Goal: Entertainment & Leisure: Consume media (video, audio)

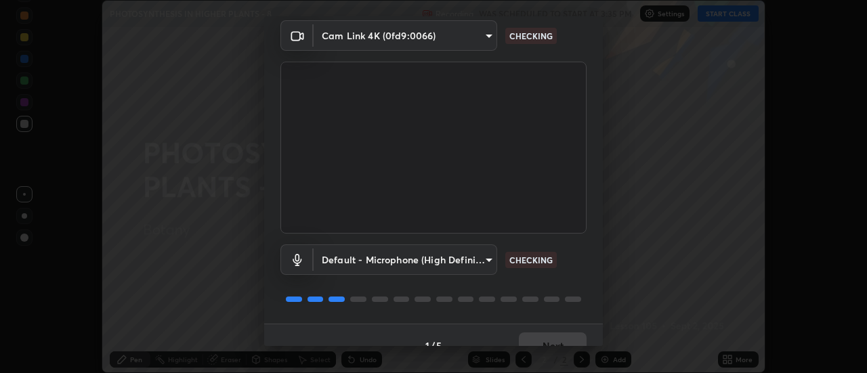
scroll to position [71, 0]
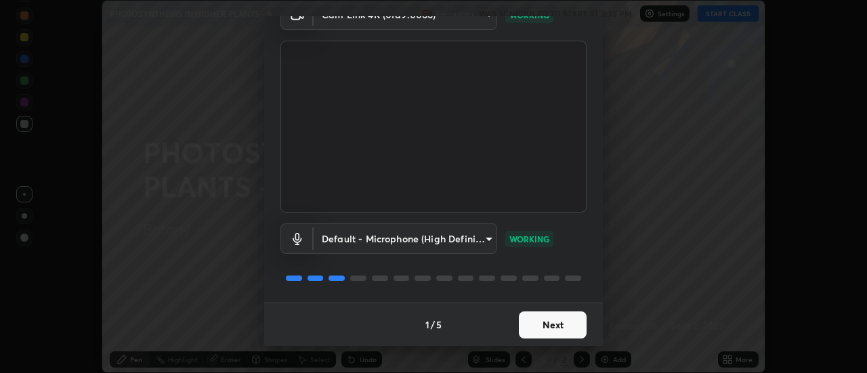
click at [557, 322] on button "Next" at bounding box center [553, 325] width 68 height 27
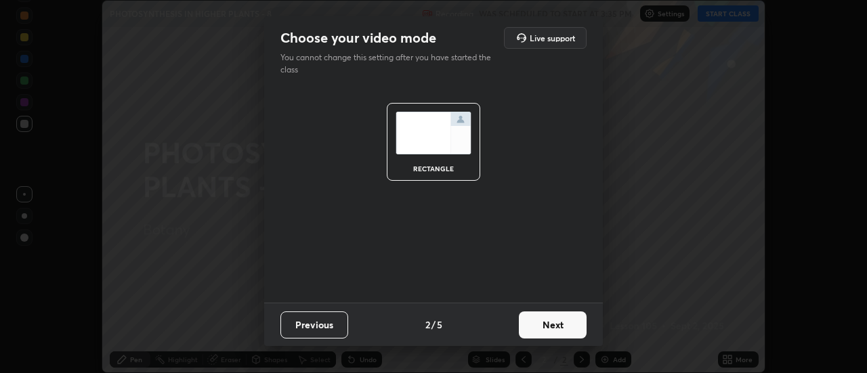
scroll to position [0, 0]
click at [560, 329] on button "Next" at bounding box center [553, 325] width 68 height 27
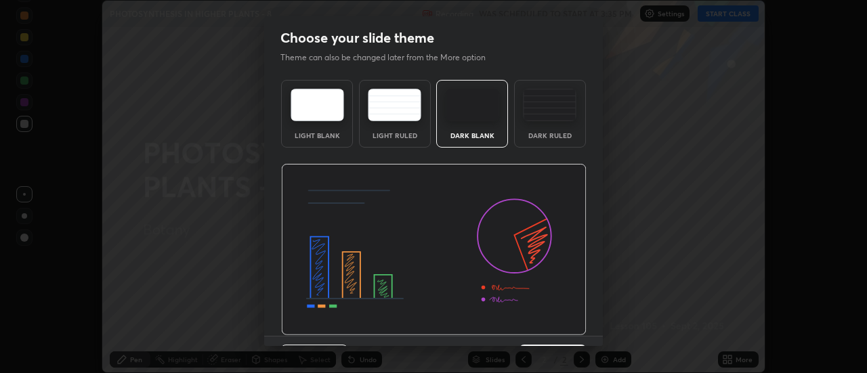
click at [564, 330] on img at bounding box center [434, 250] width 306 height 172
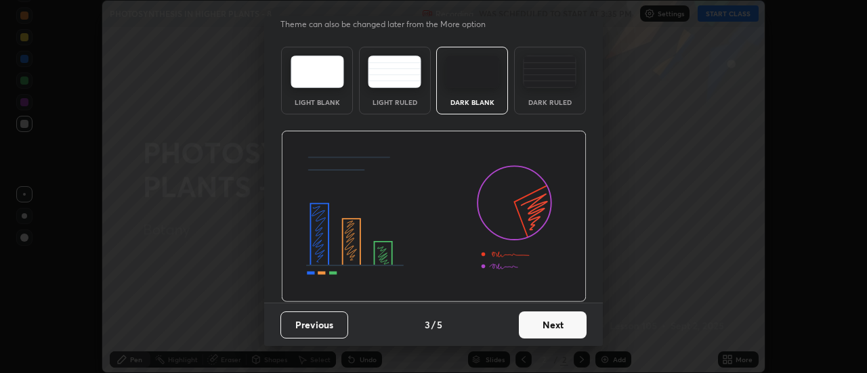
click at [562, 326] on button "Next" at bounding box center [553, 325] width 68 height 27
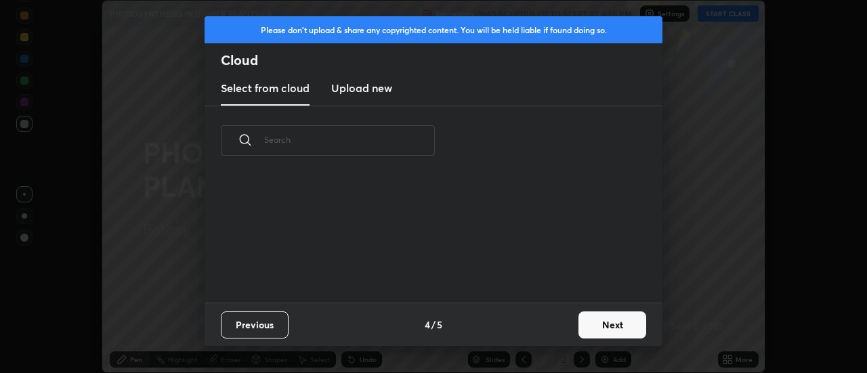
click at [602, 328] on button "Next" at bounding box center [613, 325] width 68 height 27
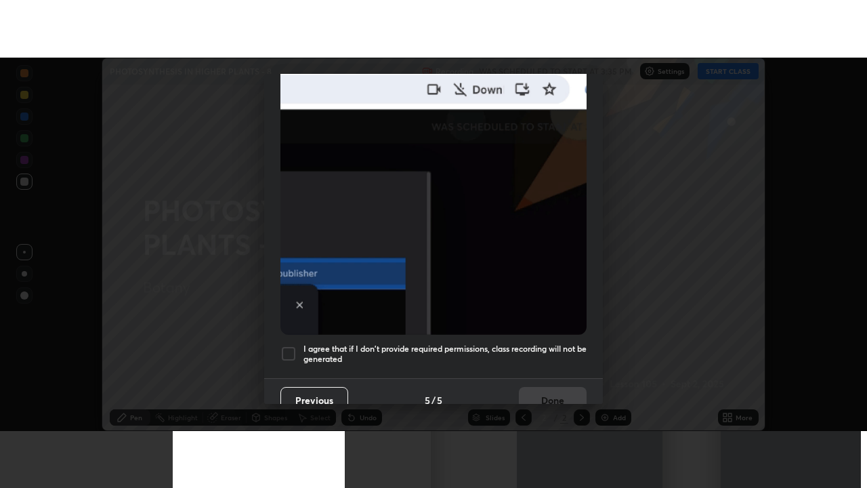
scroll to position [348, 0]
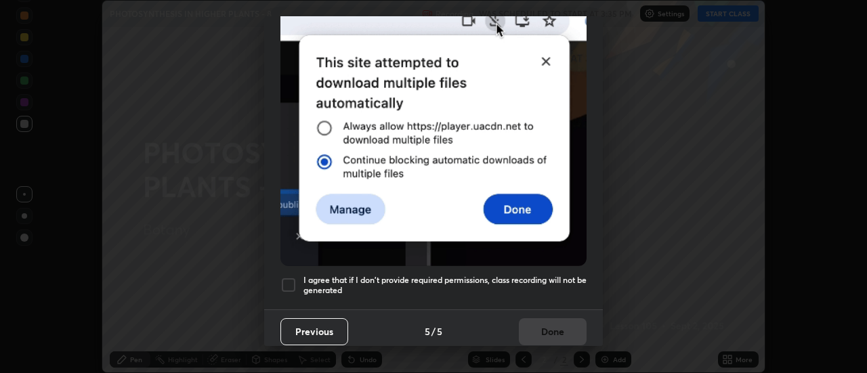
click at [284, 277] on div at bounding box center [288, 285] width 16 height 16
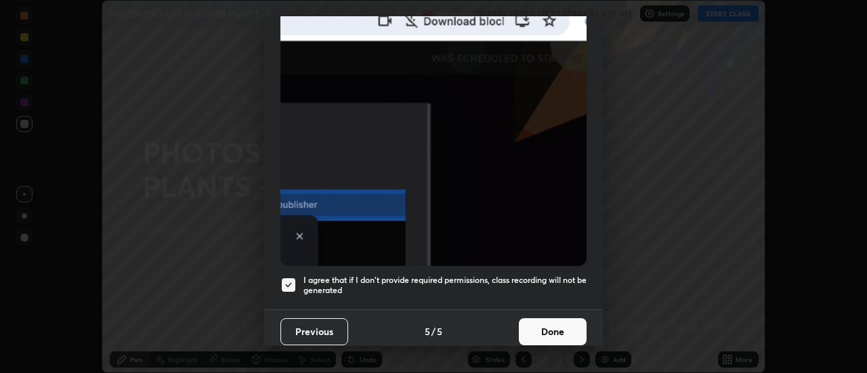
click at [547, 336] on button "Done" at bounding box center [553, 331] width 68 height 27
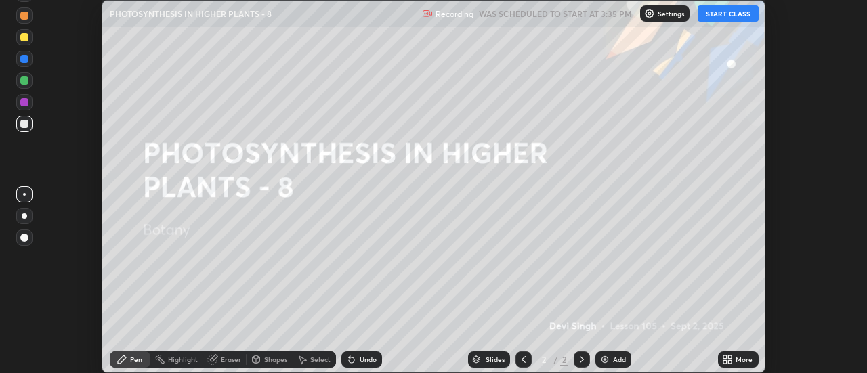
click at [730, 361] on icon at bounding box center [730, 361] width 3 height 3
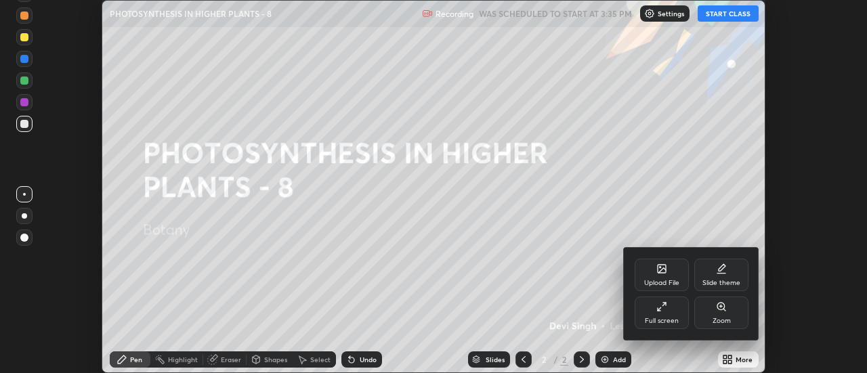
click at [674, 318] on div "Full screen" at bounding box center [662, 321] width 34 height 7
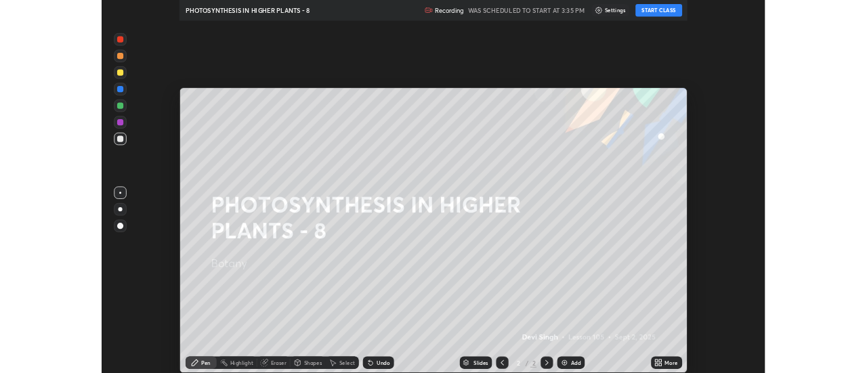
scroll to position [488, 867]
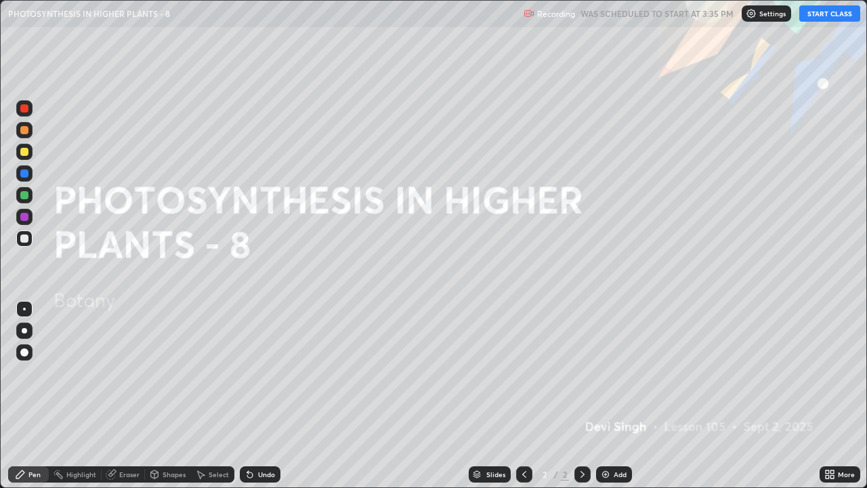
click at [814, 20] on button "START CLASS" at bounding box center [829, 13] width 61 height 16
click at [604, 373] on img at bounding box center [605, 474] width 11 height 11
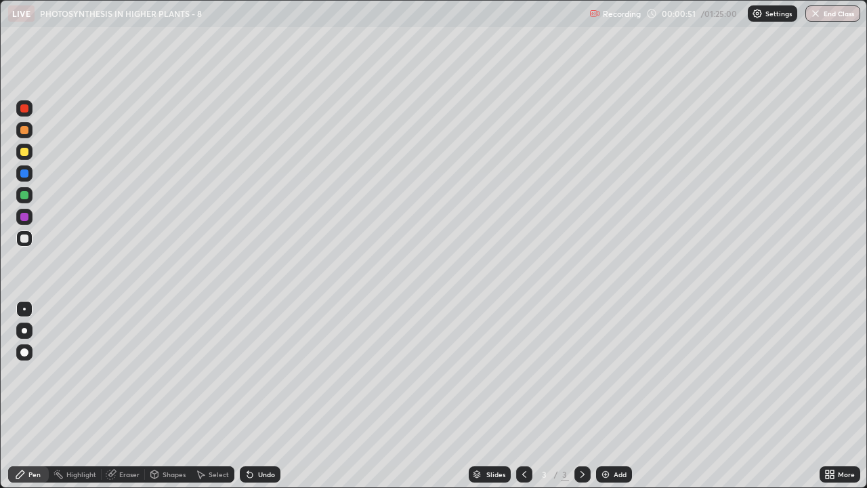
click at [124, 373] on div "Eraser" at bounding box center [129, 474] width 20 height 7
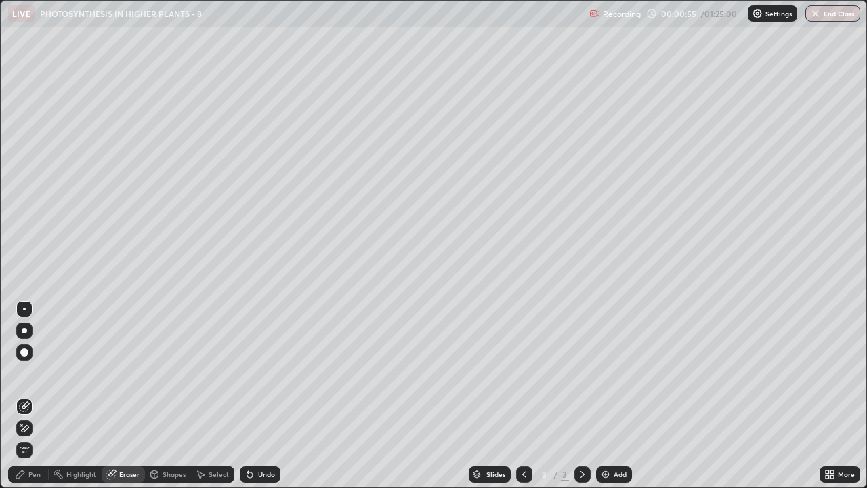
click at [27, 373] on div "Pen" at bounding box center [28, 474] width 41 height 16
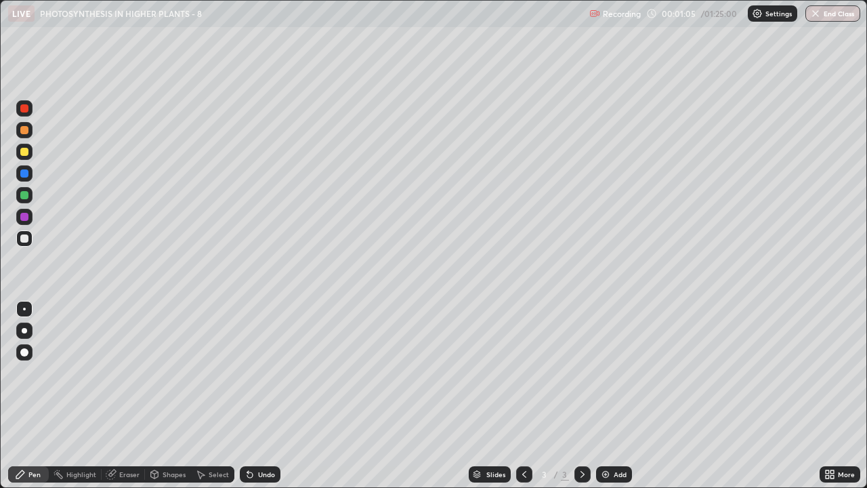
click at [24, 110] on div at bounding box center [24, 108] width 8 height 8
click at [24, 243] on div at bounding box center [24, 238] width 16 height 16
click at [606, 373] on img at bounding box center [605, 474] width 11 height 11
click at [22, 153] on div at bounding box center [24, 152] width 8 height 8
click at [24, 196] on div at bounding box center [24, 195] width 8 height 8
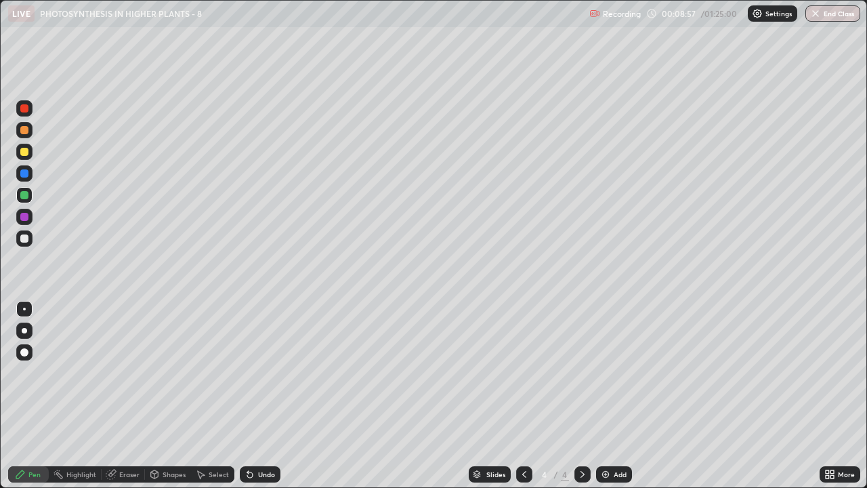
click at [24, 109] on div at bounding box center [24, 108] width 8 height 8
click at [26, 153] on div at bounding box center [24, 152] width 8 height 8
click at [26, 194] on div at bounding box center [24, 195] width 8 height 8
click at [22, 155] on div at bounding box center [24, 152] width 8 height 8
click at [259, 373] on div "Undo" at bounding box center [260, 474] width 41 height 16
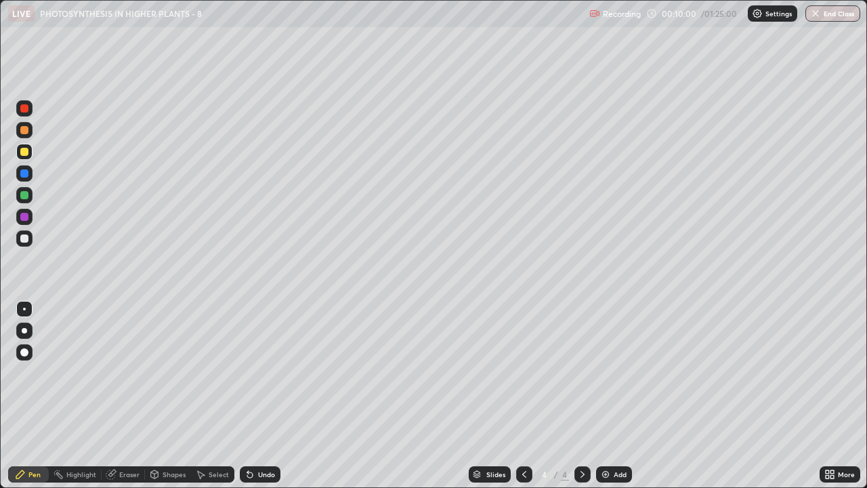
click at [23, 108] on div at bounding box center [24, 108] width 8 height 8
click at [110, 373] on icon at bounding box center [111, 474] width 11 height 11
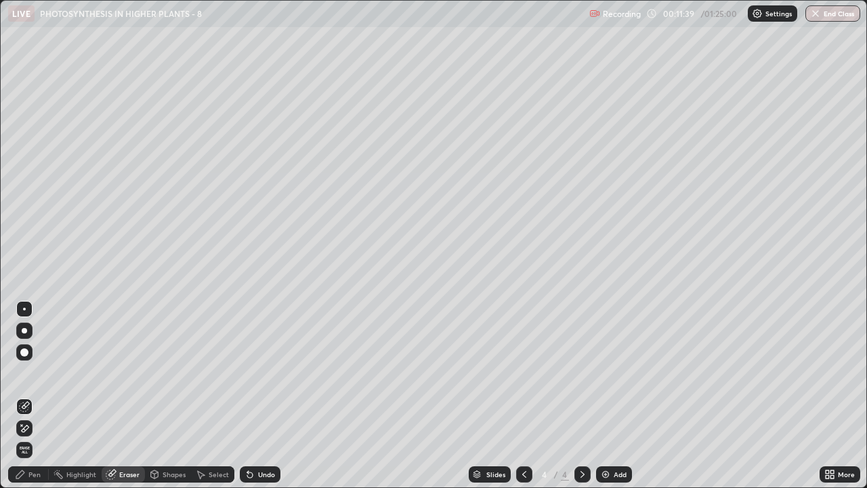
click at [30, 373] on div "Pen" at bounding box center [34, 474] width 12 height 7
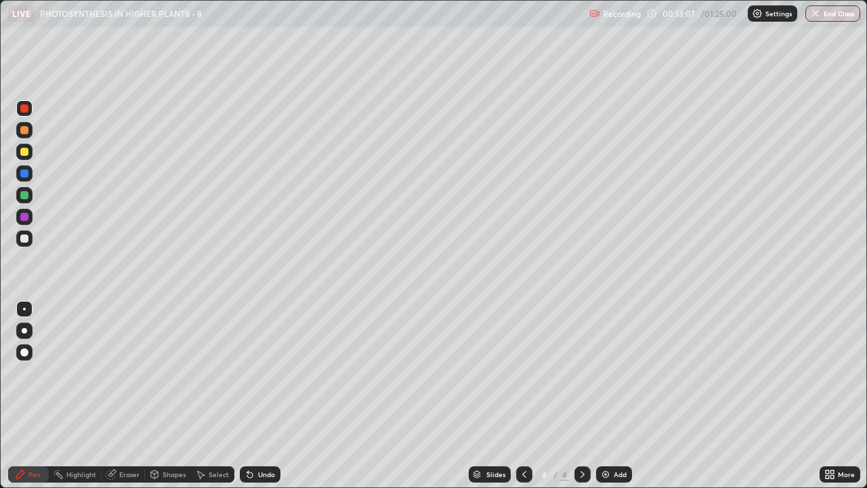
click at [602, 373] on img at bounding box center [605, 474] width 11 height 11
click at [24, 154] on div at bounding box center [24, 152] width 8 height 8
click at [257, 373] on div "Undo" at bounding box center [260, 474] width 41 height 16
click at [27, 240] on div at bounding box center [24, 238] width 8 height 8
click at [23, 152] on div at bounding box center [24, 152] width 8 height 8
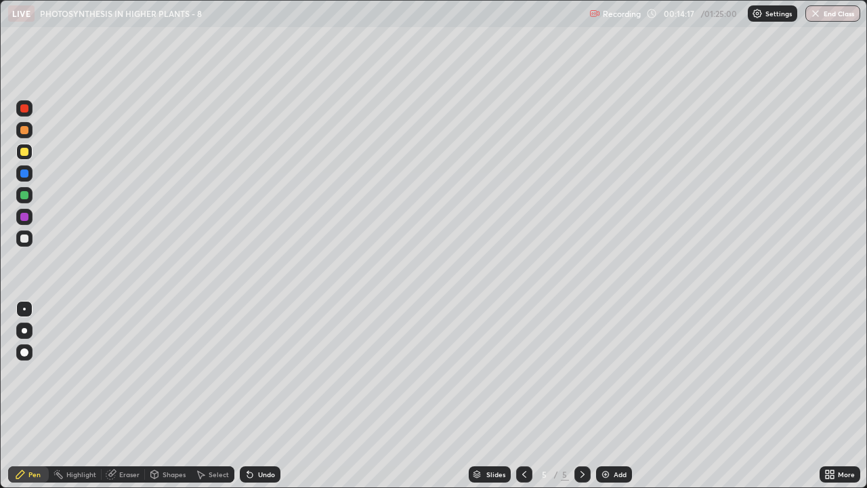
click at [18, 106] on div at bounding box center [24, 108] width 16 height 16
click at [603, 373] on img at bounding box center [605, 474] width 11 height 11
click at [26, 154] on div at bounding box center [24, 152] width 8 height 8
click at [25, 238] on div at bounding box center [24, 238] width 8 height 8
click at [260, 373] on div "Undo" at bounding box center [266, 474] width 17 height 7
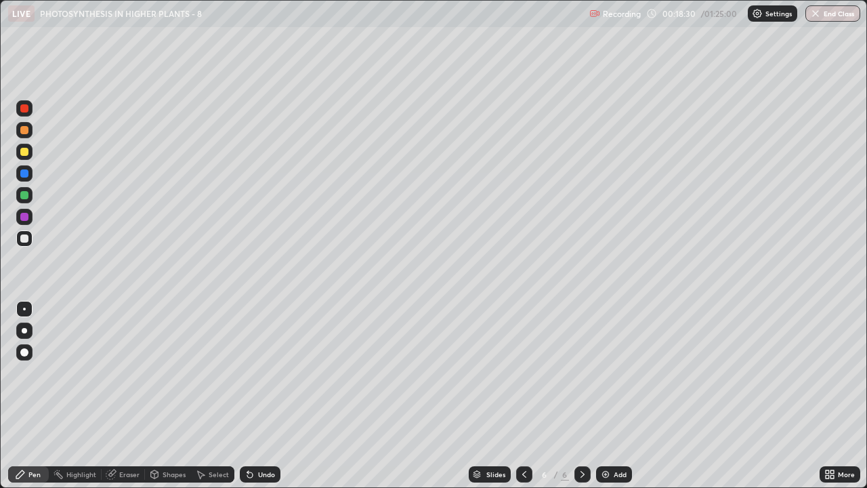
click at [261, 373] on div "Undo" at bounding box center [260, 474] width 41 height 16
click at [262, 373] on div "Undo" at bounding box center [260, 474] width 41 height 16
click at [266, 373] on div "Undo" at bounding box center [266, 474] width 17 height 7
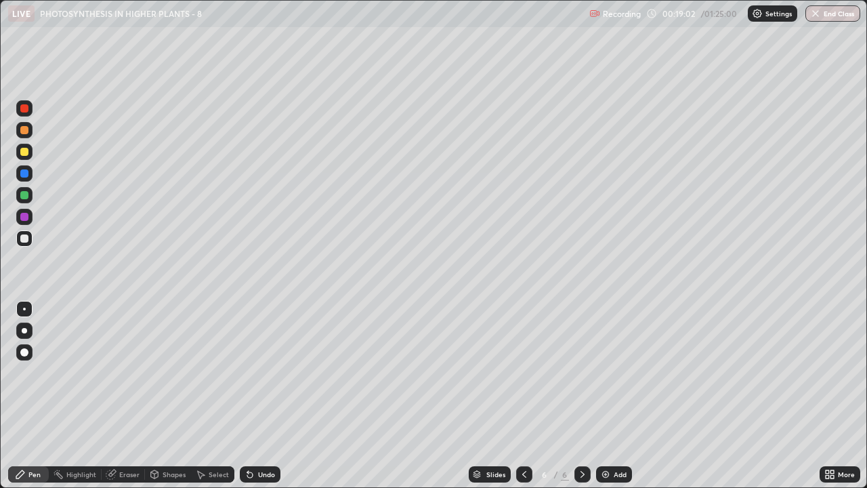
click at [263, 373] on div "Undo" at bounding box center [266, 474] width 17 height 7
click at [261, 373] on div "Undo" at bounding box center [266, 474] width 17 height 7
click at [260, 373] on div "Undo" at bounding box center [266, 474] width 17 height 7
click at [262, 373] on div "Undo" at bounding box center [266, 474] width 17 height 7
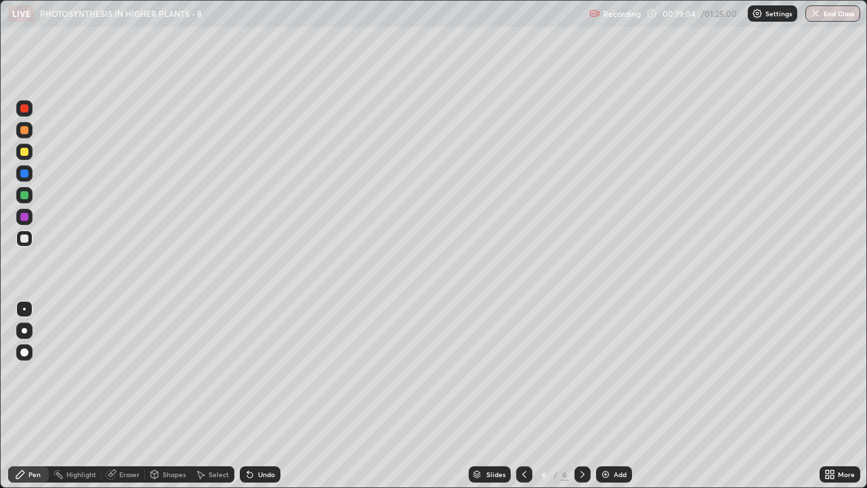
click at [262, 373] on div "Undo" at bounding box center [266, 474] width 17 height 7
click at [26, 240] on div at bounding box center [24, 238] width 8 height 8
click at [115, 373] on icon at bounding box center [111, 474] width 11 height 11
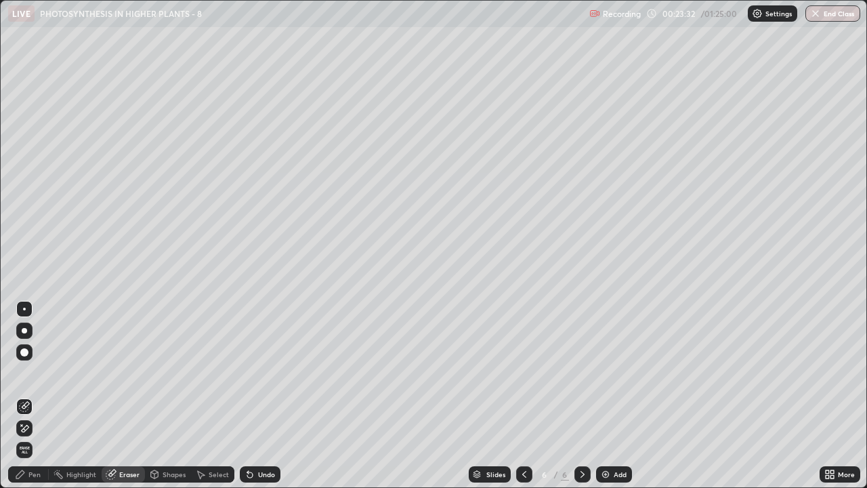
click at [26, 373] on div "Pen" at bounding box center [28, 474] width 41 height 16
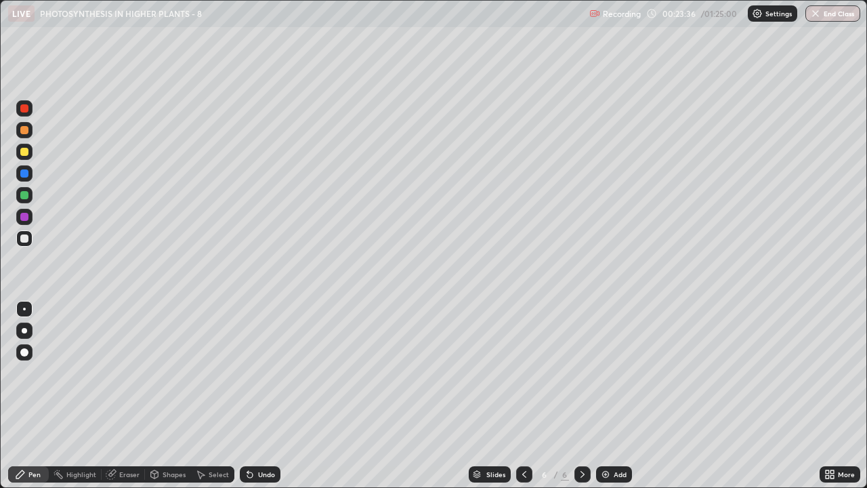
click at [606, 373] on img at bounding box center [605, 474] width 11 height 11
click at [22, 154] on div at bounding box center [24, 152] width 8 height 8
click at [25, 240] on div at bounding box center [24, 238] width 8 height 8
click at [169, 373] on div "Shapes" at bounding box center [174, 474] width 23 height 7
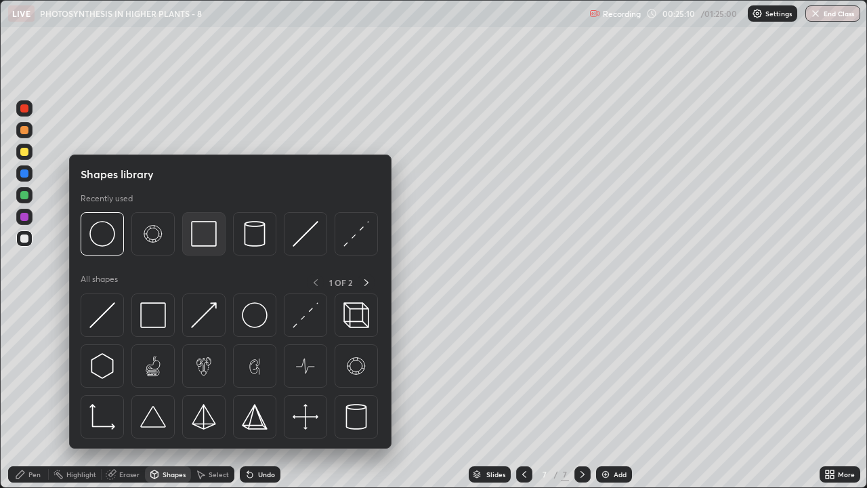
click at [197, 244] on img at bounding box center [204, 234] width 26 height 26
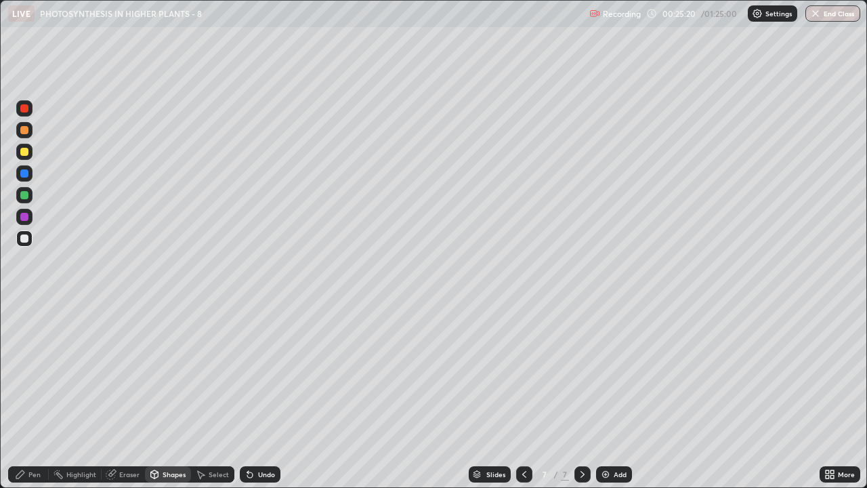
click at [129, 373] on div "Eraser" at bounding box center [129, 474] width 20 height 7
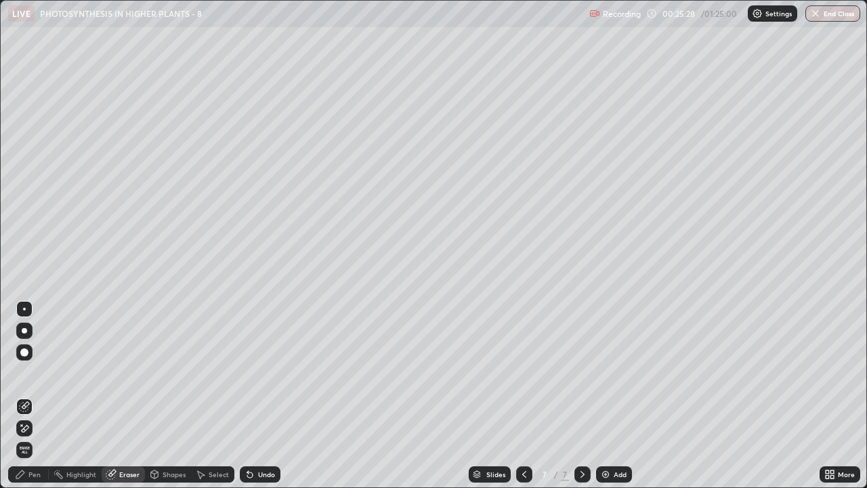
click at [248, 373] on icon at bounding box center [249, 474] width 5 height 5
click at [252, 373] on icon at bounding box center [250, 474] width 11 height 11
click at [165, 373] on div "Shapes" at bounding box center [174, 474] width 23 height 7
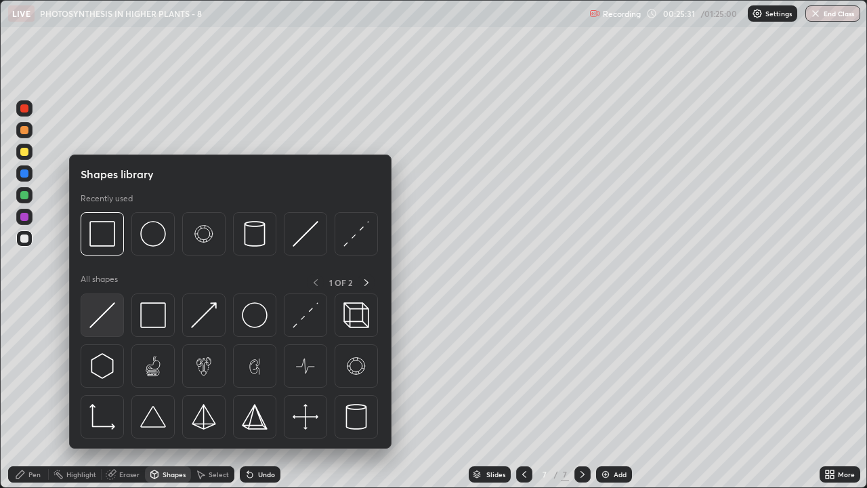
click at [103, 316] on img at bounding box center [102, 315] width 26 height 26
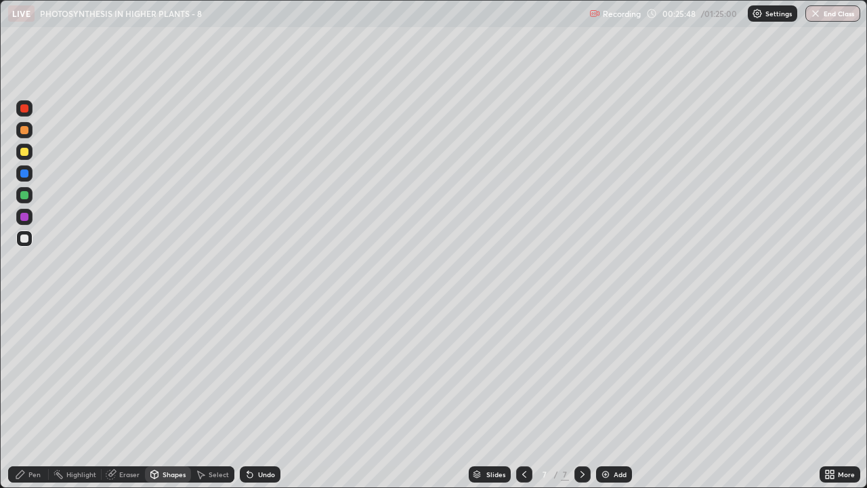
click at [33, 373] on div "Pen" at bounding box center [34, 474] width 12 height 7
click at [26, 153] on div at bounding box center [24, 152] width 8 height 8
click at [22, 196] on div at bounding box center [24, 195] width 8 height 8
click at [24, 153] on div at bounding box center [24, 152] width 8 height 8
click at [24, 196] on div at bounding box center [24, 195] width 8 height 8
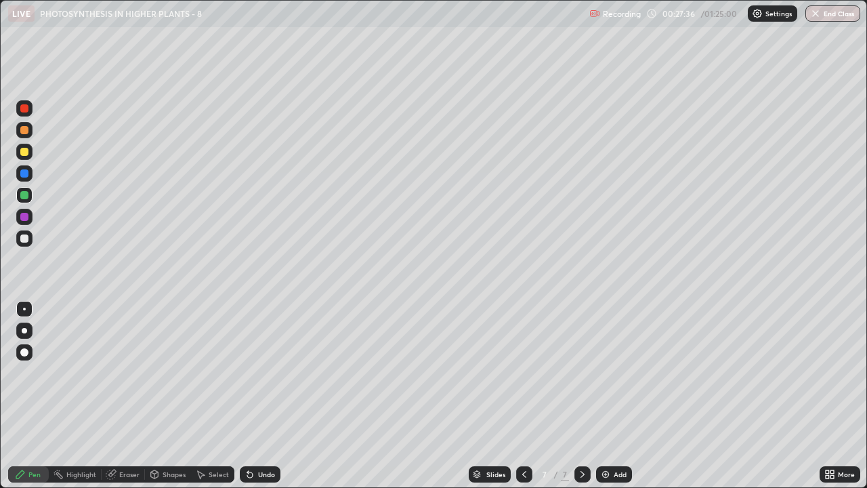
click at [25, 151] on div at bounding box center [24, 152] width 8 height 8
click at [131, 373] on div "Eraser" at bounding box center [129, 474] width 20 height 7
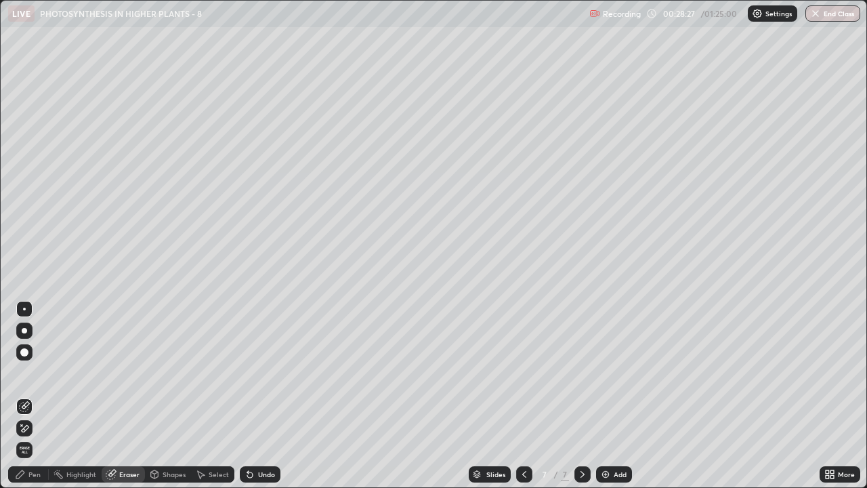
click at [31, 373] on div "Pen" at bounding box center [34, 474] width 12 height 7
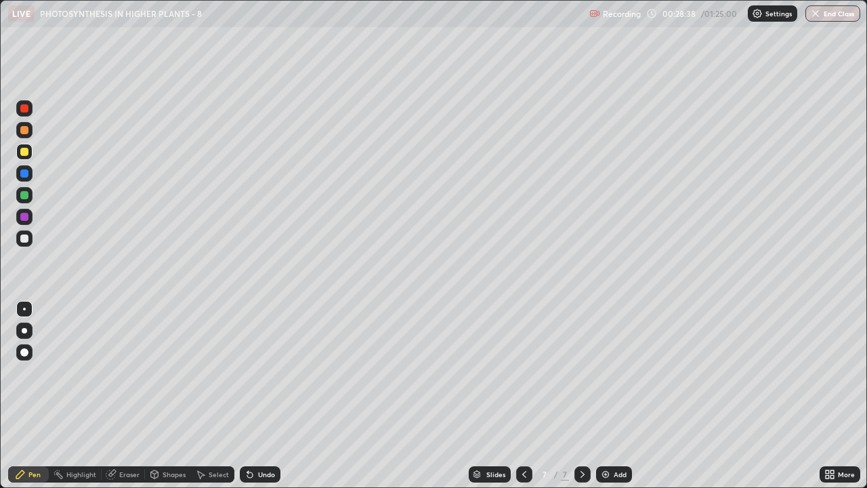
click at [131, 373] on div "Eraser" at bounding box center [129, 474] width 20 height 7
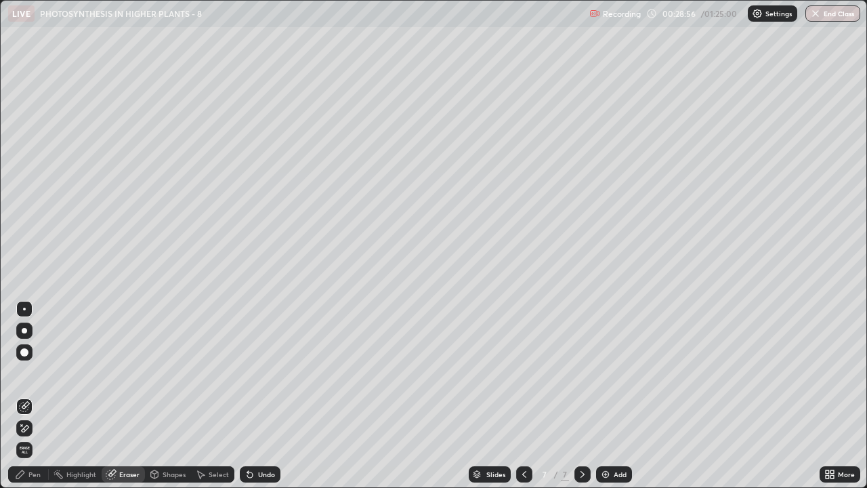
click at [37, 373] on div "Pen" at bounding box center [34, 474] width 12 height 7
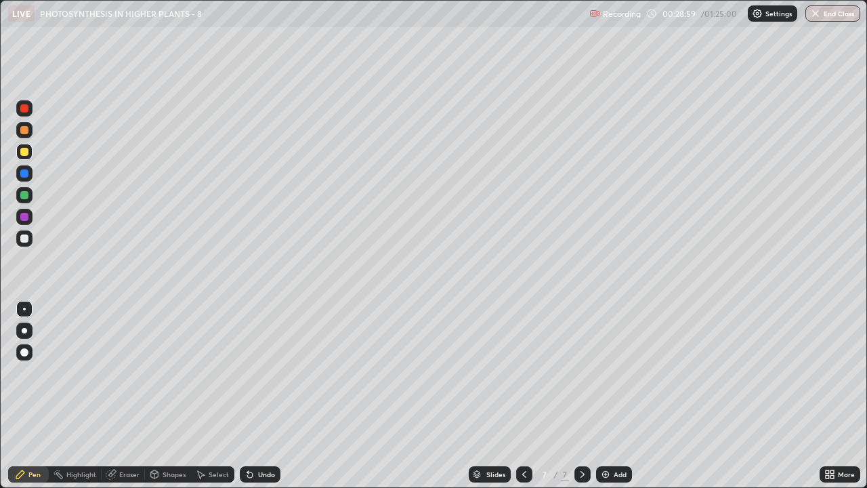
click at [118, 373] on div "Eraser" at bounding box center [123, 474] width 43 height 16
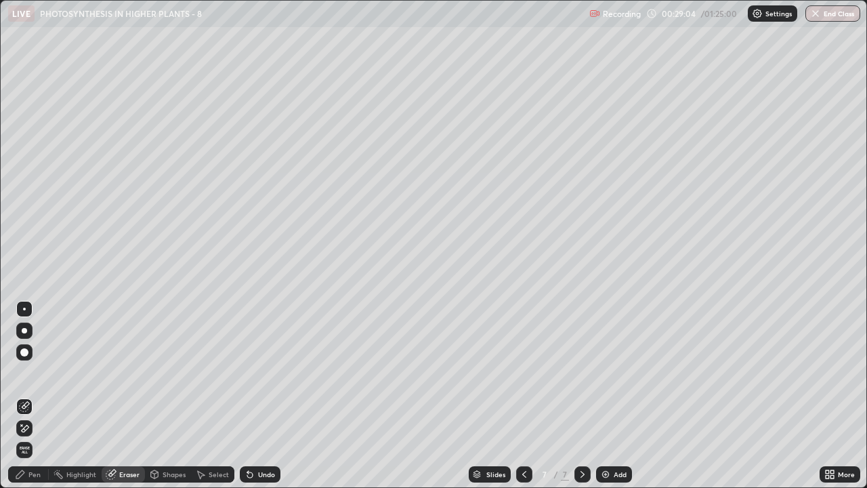
click at [30, 373] on div "Pen" at bounding box center [34, 474] width 12 height 7
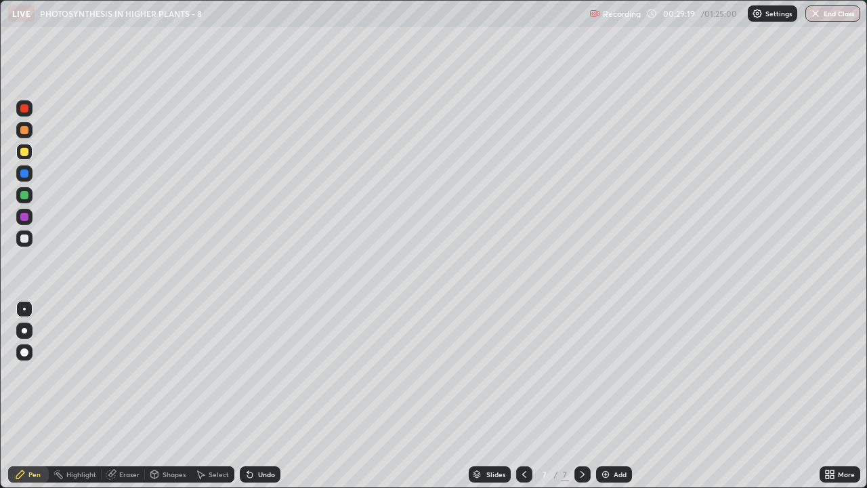
click at [263, 373] on div "Undo" at bounding box center [266, 474] width 17 height 7
click at [260, 373] on div "Undo" at bounding box center [266, 474] width 17 height 7
click at [123, 373] on div "Eraser" at bounding box center [129, 474] width 20 height 7
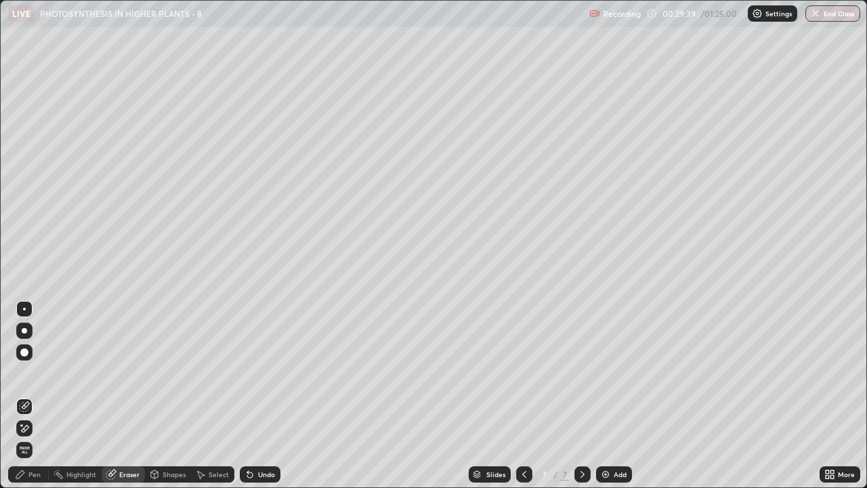
click at [209, 373] on div "Select" at bounding box center [219, 474] width 20 height 7
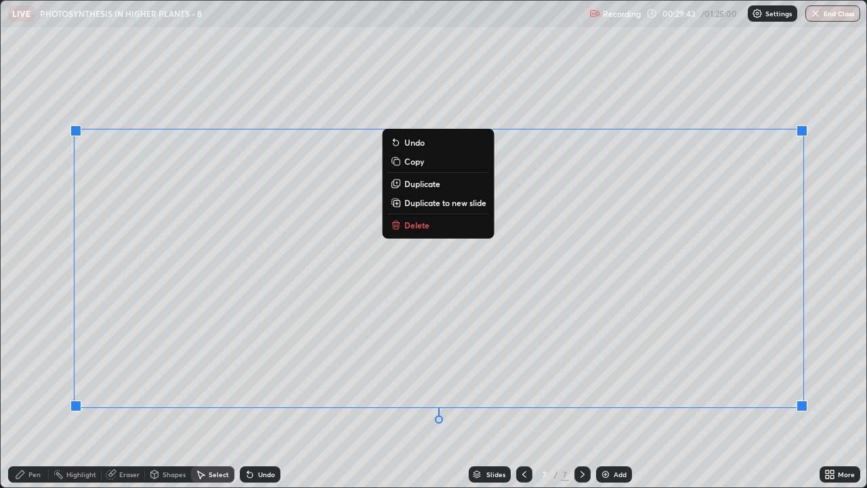
click at [661, 211] on div "0 ° Undo Copy Duplicate Duplicate to new slide Delete" at bounding box center [434, 244] width 866 height 486
click at [658, 97] on div "0 ° Undo Copy Duplicate Duplicate to new slide Delete" at bounding box center [434, 244] width 866 height 486
click at [626, 98] on div "0 ° Undo Copy Duplicate Duplicate to new slide Delete" at bounding box center [434, 244] width 866 height 486
click at [622, 97] on div "0 ° Undo Copy Duplicate Duplicate to new slide Delete" at bounding box center [434, 244] width 866 height 486
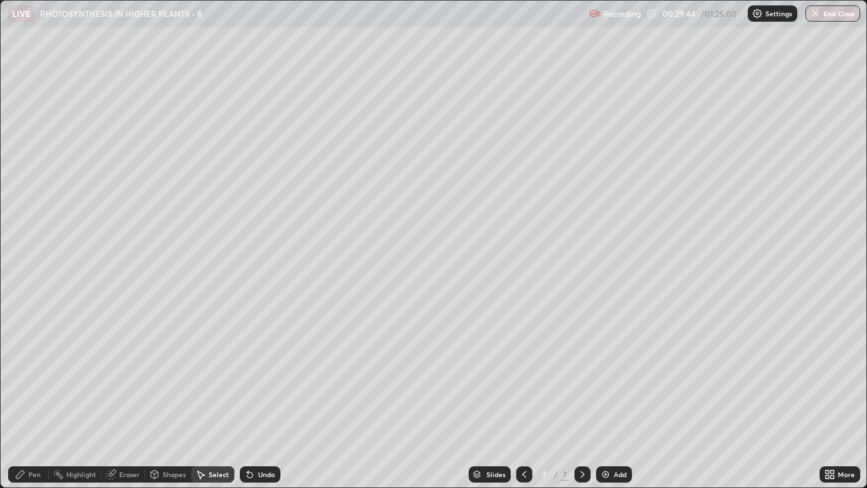
click at [835, 373] on icon at bounding box center [829, 474] width 11 height 11
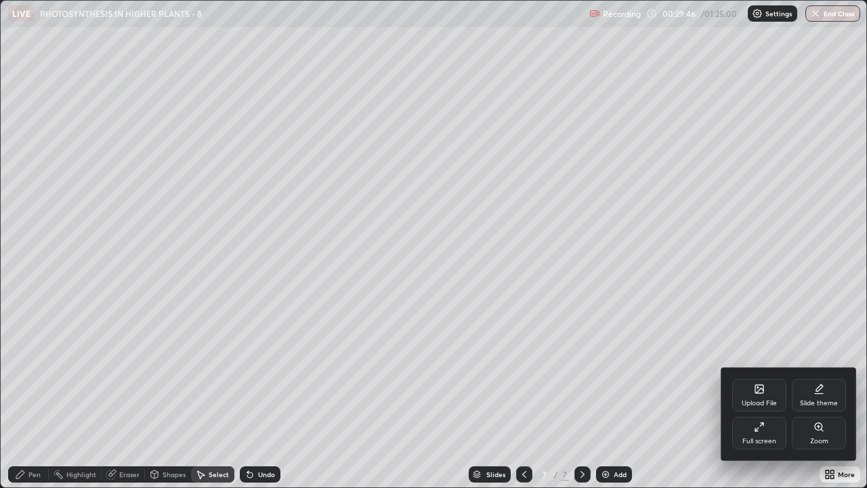
click at [831, 373] on div at bounding box center [433, 244] width 867 height 488
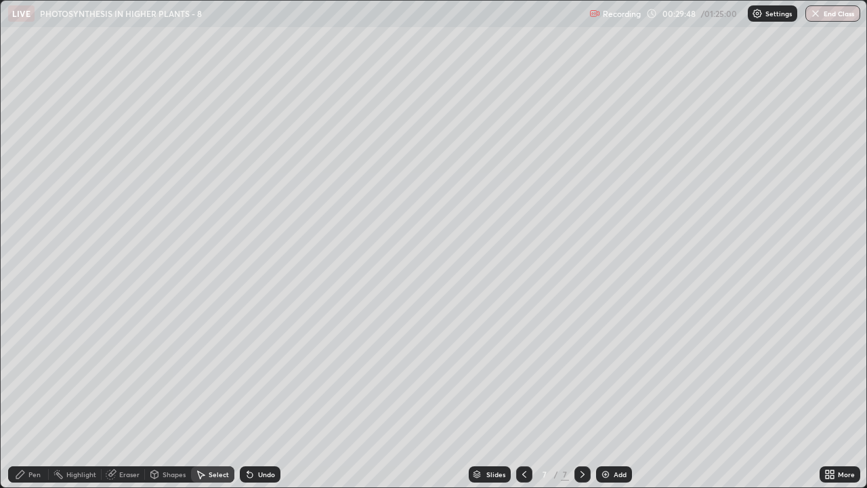
click at [821, 373] on div "More" at bounding box center [840, 474] width 41 height 16
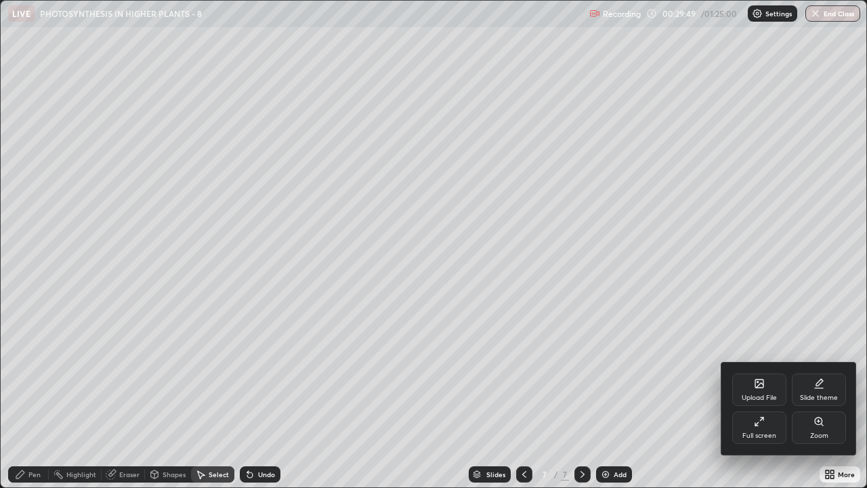
click at [752, 373] on div "Full screen" at bounding box center [759, 427] width 54 height 33
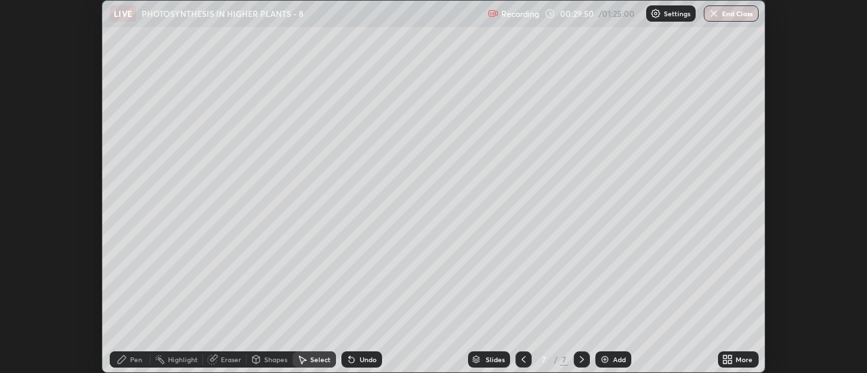
scroll to position [67371, 66877]
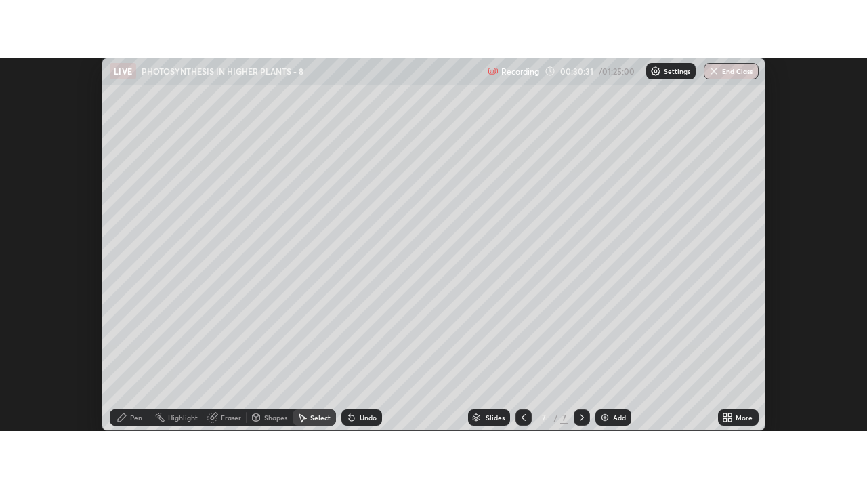
scroll to position [373, 867]
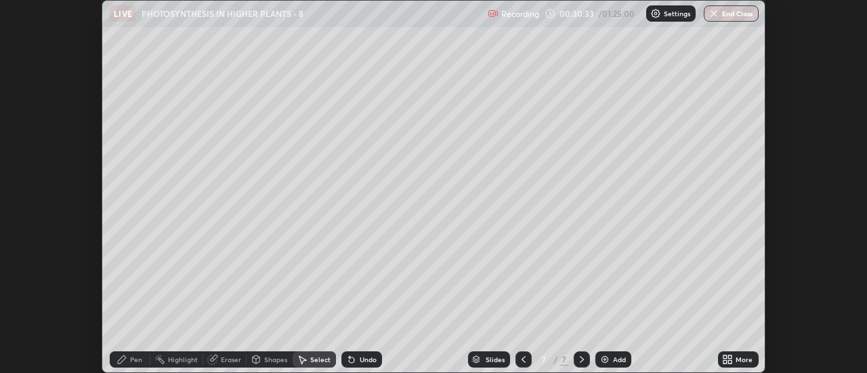
click at [727, 360] on icon at bounding box center [725, 361] width 3 height 3
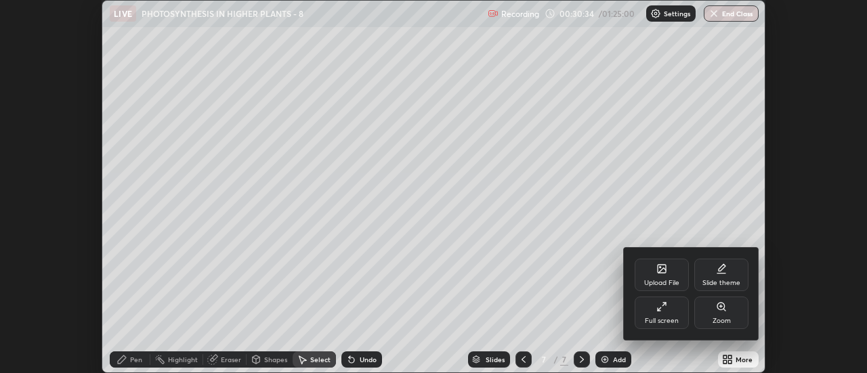
click at [664, 315] on div "Full screen" at bounding box center [662, 313] width 54 height 33
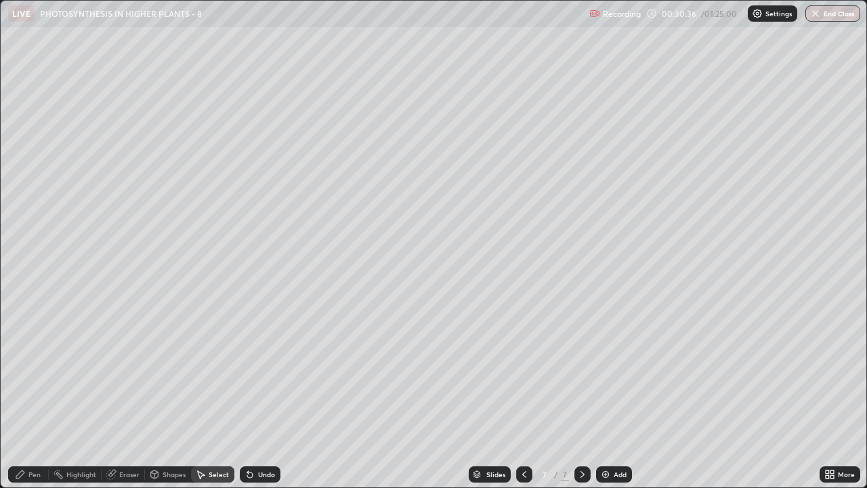
scroll to position [488, 867]
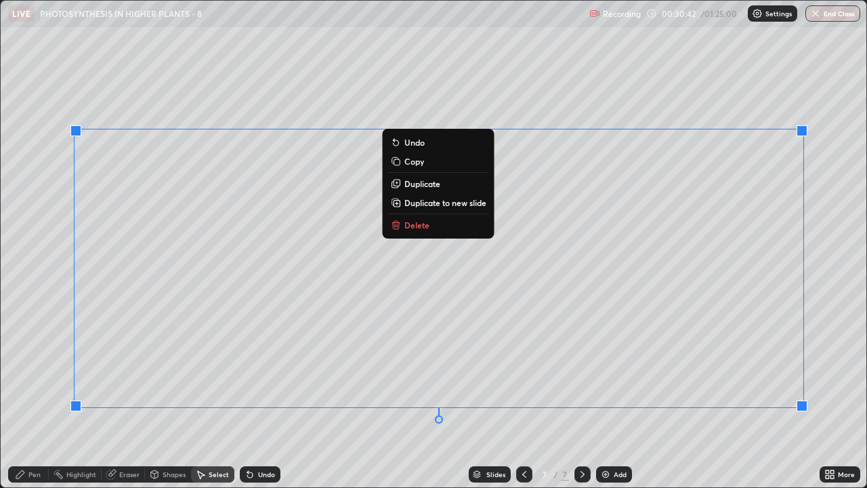
click at [668, 259] on div "0 ° Undo Copy Duplicate Duplicate to new slide Delete" at bounding box center [434, 244] width 866 height 486
click at [663, 106] on div "0 ° Undo Copy Duplicate Duplicate to new slide Delete" at bounding box center [434, 244] width 866 height 486
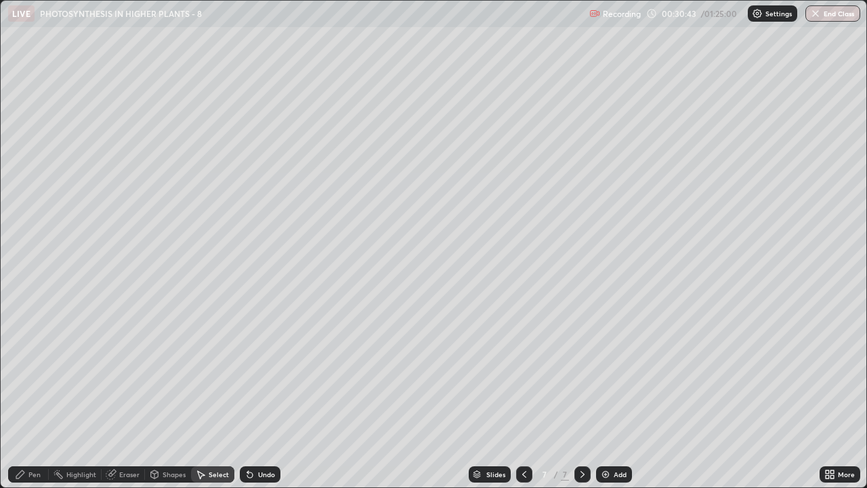
click at [671, 106] on div "0 ° Undo Copy Duplicate Duplicate to new slide Delete" at bounding box center [434, 244] width 866 height 486
click at [670, 108] on div "0 ° Undo Copy Duplicate Duplicate to new slide Delete" at bounding box center [434, 244] width 866 height 486
click at [673, 106] on div "0 ° Undo Copy Duplicate Duplicate to new slide Delete" at bounding box center [434, 244] width 866 height 486
click at [675, 105] on div "0 ° Undo Copy Duplicate Duplicate to new slide Delete" at bounding box center [434, 244] width 866 height 486
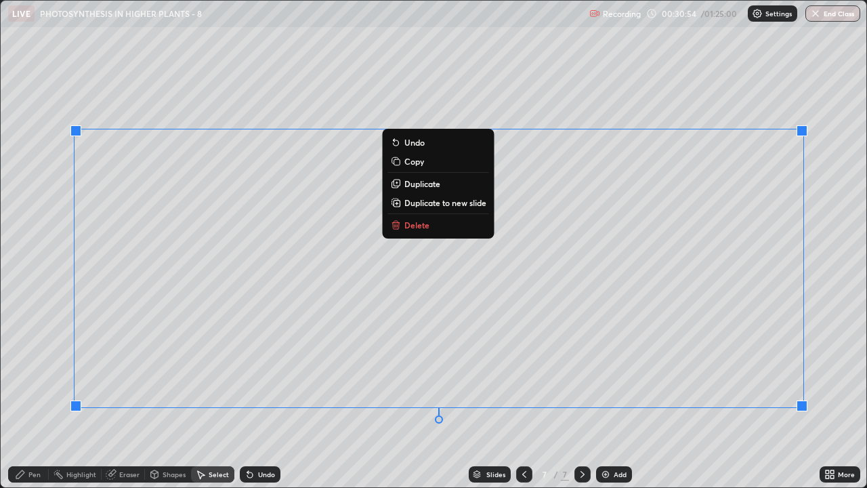
click at [525, 221] on div "0 ° Undo Copy Duplicate Duplicate to new slide Delete" at bounding box center [434, 244] width 866 height 486
click at [126, 373] on div "Eraser" at bounding box center [129, 474] width 20 height 7
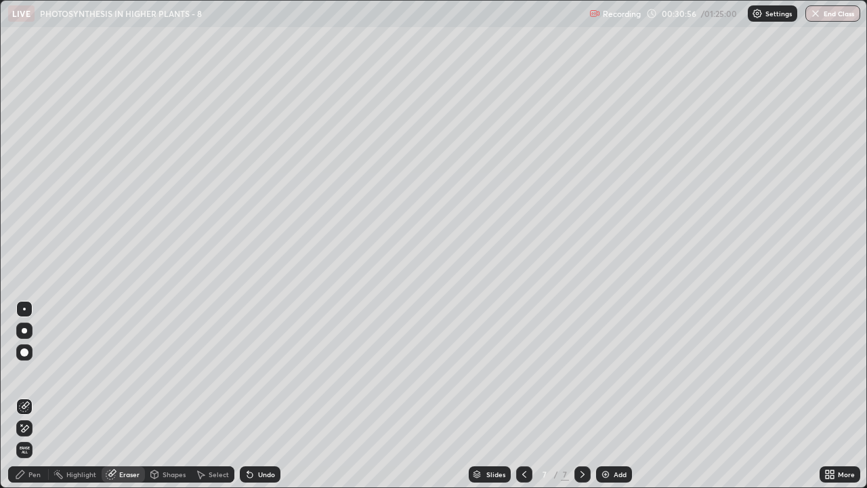
click at [119, 373] on div "Eraser" at bounding box center [129, 474] width 20 height 7
click at [117, 373] on div "Eraser" at bounding box center [123, 474] width 43 height 16
click at [120, 373] on div "Eraser" at bounding box center [129, 474] width 20 height 7
click at [28, 373] on div "Pen" at bounding box center [28, 474] width 41 height 16
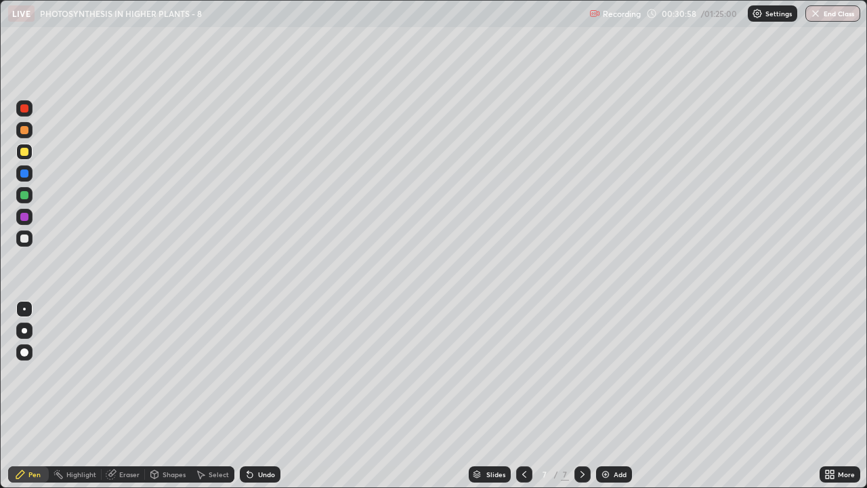
click at [129, 373] on div "Eraser" at bounding box center [129, 474] width 20 height 7
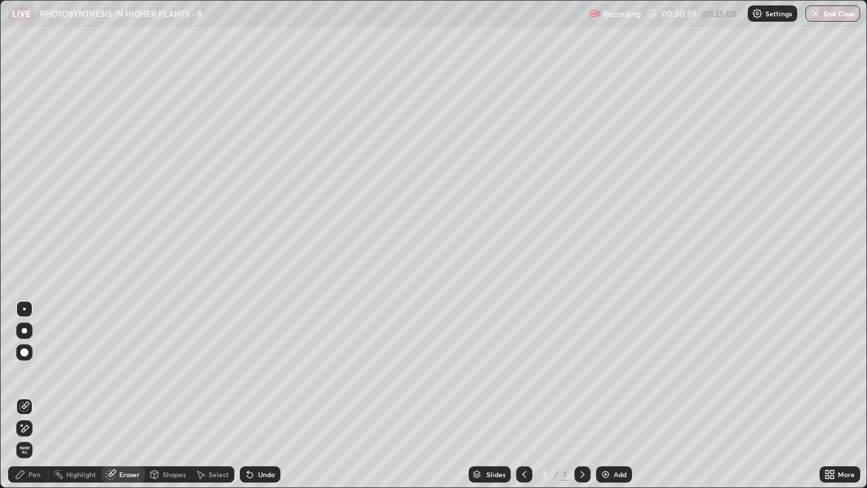
click at [25, 373] on icon at bounding box center [24, 429] width 11 height 12
click at [610, 373] on img at bounding box center [605, 474] width 11 height 11
click at [20, 373] on div "Pen" at bounding box center [28, 474] width 41 height 16
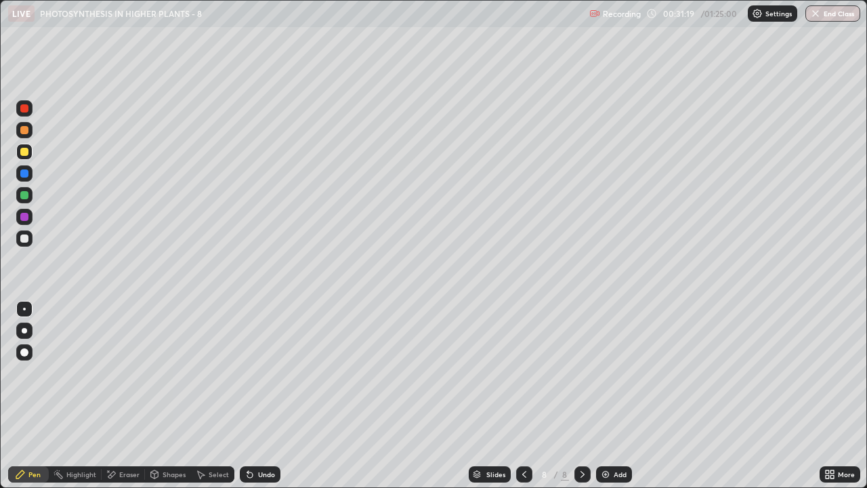
click at [111, 373] on icon at bounding box center [111, 474] width 7 height 7
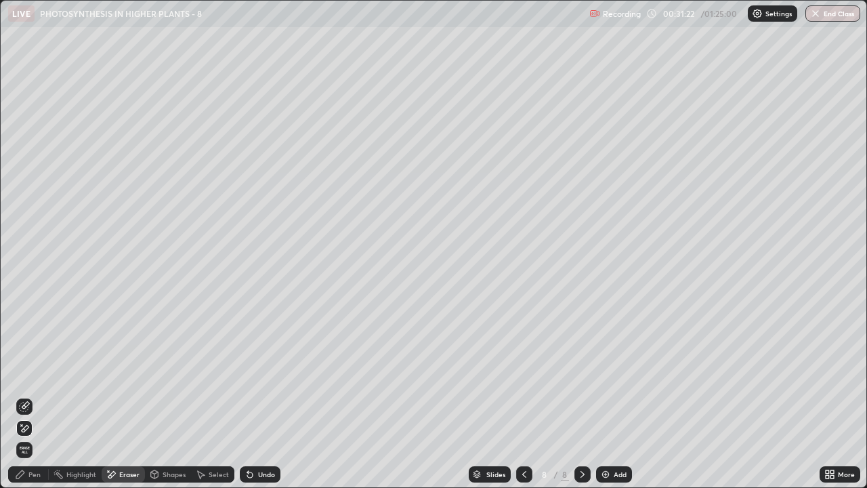
click at [20, 373] on div "Pen" at bounding box center [28, 474] width 41 height 16
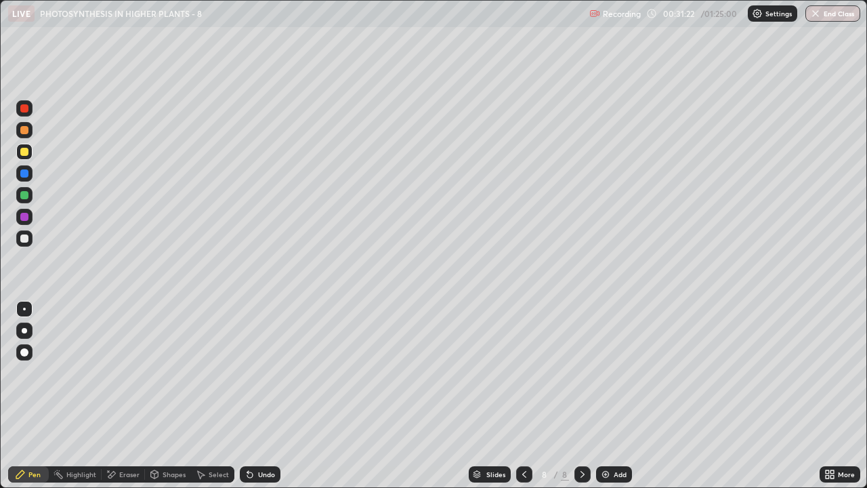
click at [21, 373] on icon at bounding box center [20, 474] width 11 height 11
click at [22, 195] on div at bounding box center [24, 195] width 8 height 8
click at [22, 152] on div at bounding box center [24, 152] width 8 height 8
click at [26, 200] on div at bounding box center [24, 195] width 16 height 16
click at [23, 155] on div at bounding box center [24, 152] width 8 height 8
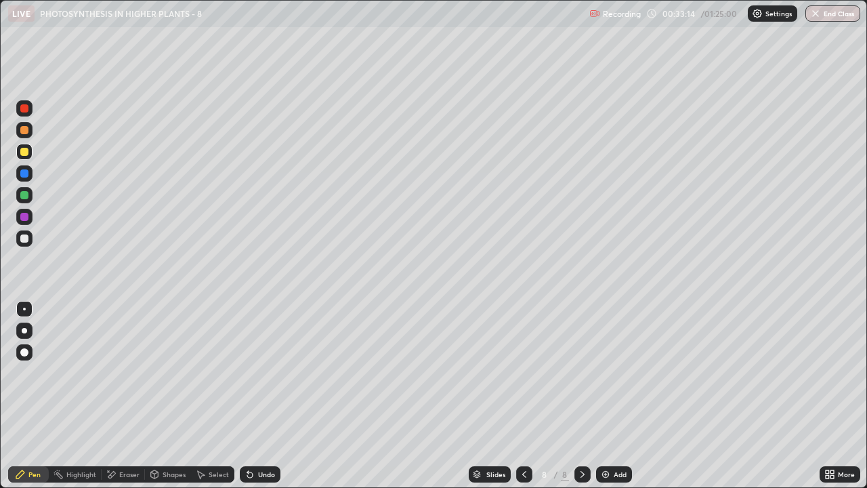
click at [261, 373] on div "Undo" at bounding box center [266, 474] width 17 height 7
click at [258, 373] on div "Undo" at bounding box center [266, 474] width 17 height 7
click at [24, 109] on div at bounding box center [24, 108] width 8 height 8
click at [23, 154] on div at bounding box center [24, 152] width 8 height 8
click at [254, 373] on div "Undo" at bounding box center [260, 474] width 41 height 16
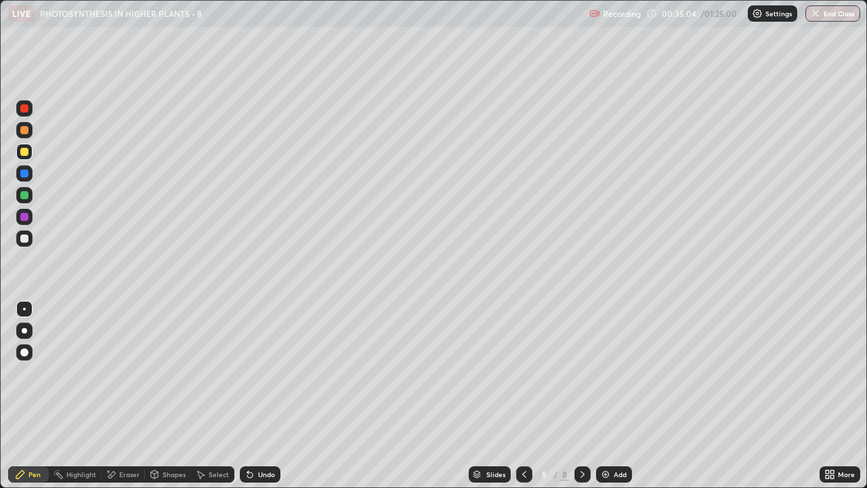
click at [24, 195] on div at bounding box center [24, 195] width 8 height 8
click at [22, 236] on div at bounding box center [24, 238] width 8 height 8
click at [247, 373] on icon at bounding box center [247, 471] width 1 height 1
click at [252, 373] on icon at bounding box center [250, 474] width 11 height 11
click at [254, 373] on div "Undo" at bounding box center [260, 474] width 41 height 16
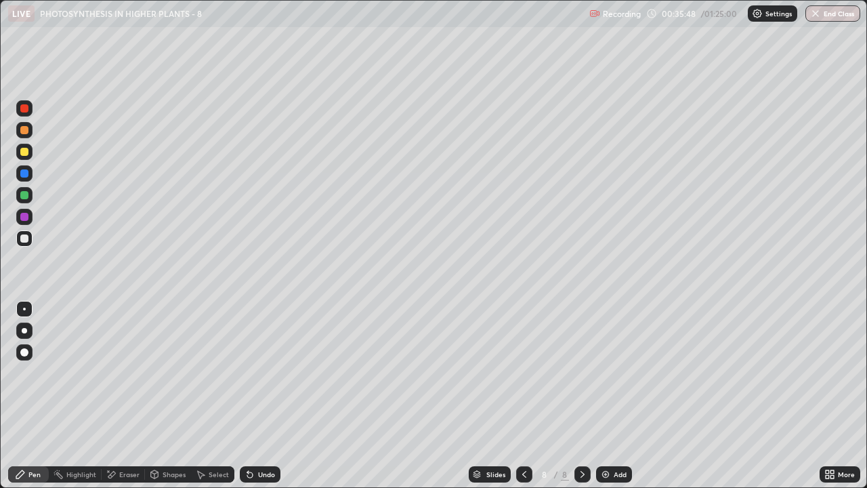
click at [255, 373] on div "Undo" at bounding box center [260, 474] width 41 height 16
click at [32, 373] on div "Pen" at bounding box center [28, 474] width 41 height 16
click at [22, 198] on div at bounding box center [24, 195] width 8 height 8
click at [21, 240] on div at bounding box center [24, 238] width 8 height 8
click at [120, 373] on div "Eraser" at bounding box center [129, 474] width 20 height 7
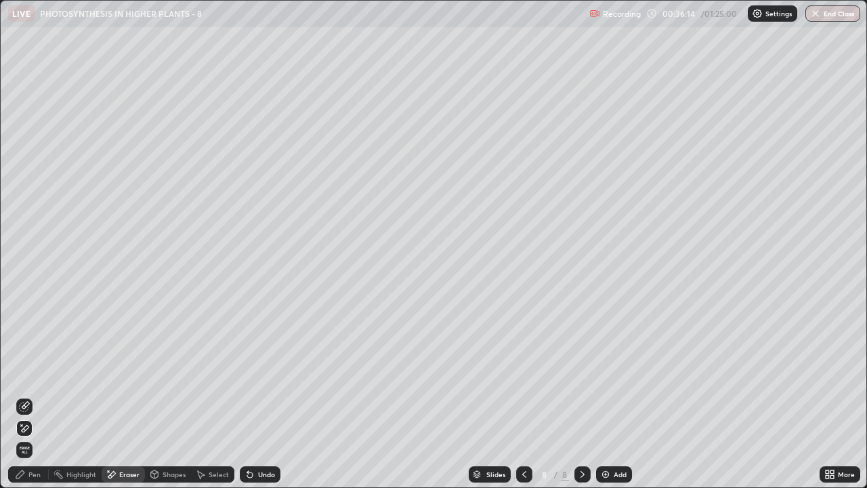
click at [26, 373] on icon at bounding box center [25, 405] width 7 height 7
click at [36, 373] on div "Pen" at bounding box center [34, 474] width 12 height 7
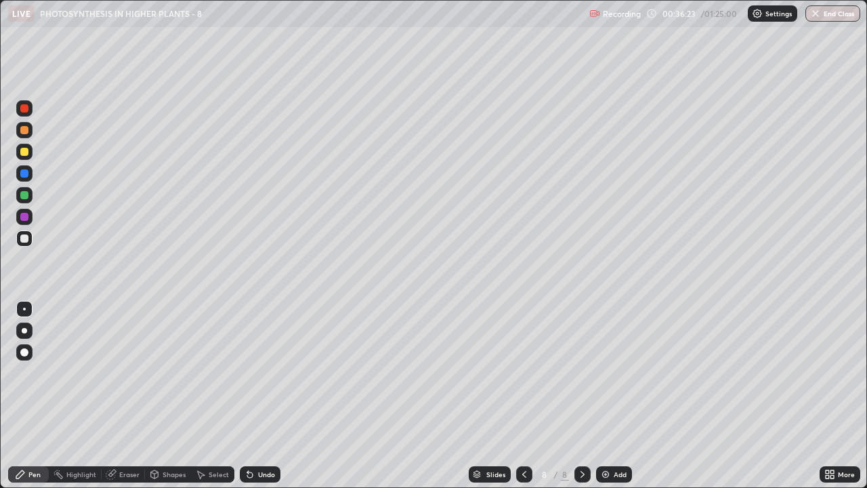
click at [23, 150] on div at bounding box center [24, 152] width 8 height 8
click at [125, 373] on div "Eraser" at bounding box center [129, 474] width 20 height 7
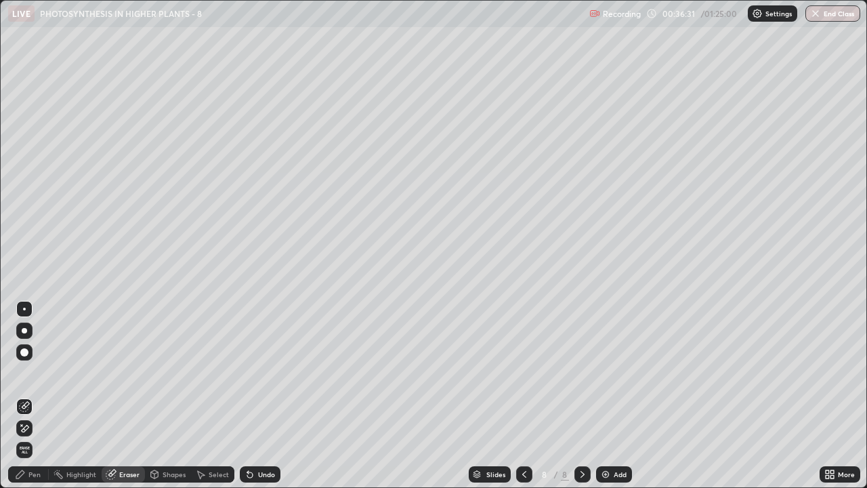
click at [28, 373] on div "Pen" at bounding box center [28, 474] width 41 height 16
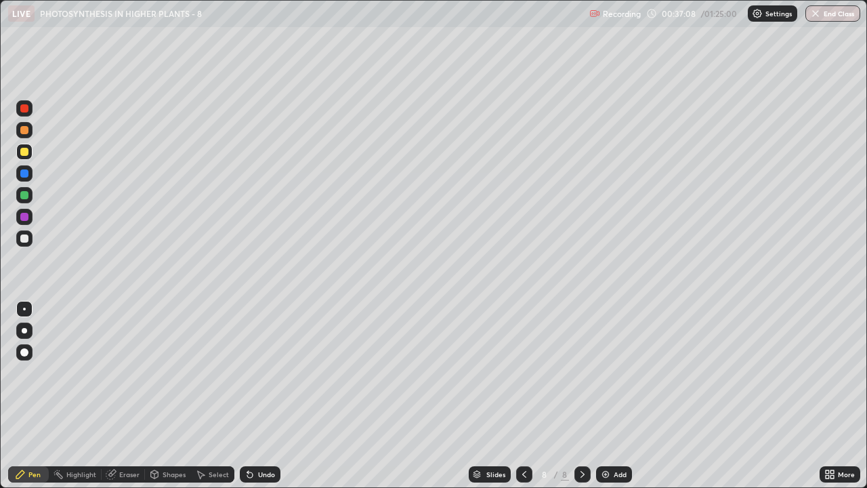
click at [24, 245] on div at bounding box center [24, 238] width 16 height 16
click at [18, 152] on div at bounding box center [24, 152] width 16 height 16
click at [23, 238] on div at bounding box center [24, 238] width 8 height 8
click at [260, 373] on div "Undo" at bounding box center [266, 474] width 17 height 7
click at [22, 157] on div at bounding box center [24, 152] width 16 height 16
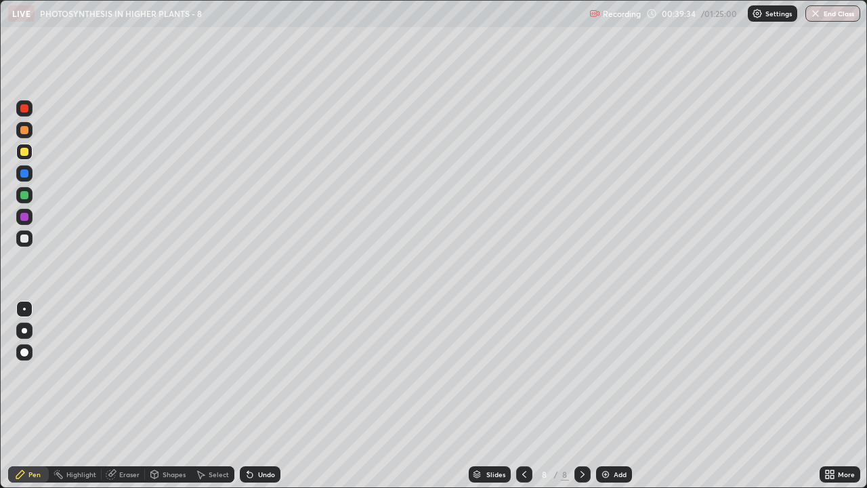
click at [123, 373] on div "Eraser" at bounding box center [129, 474] width 20 height 7
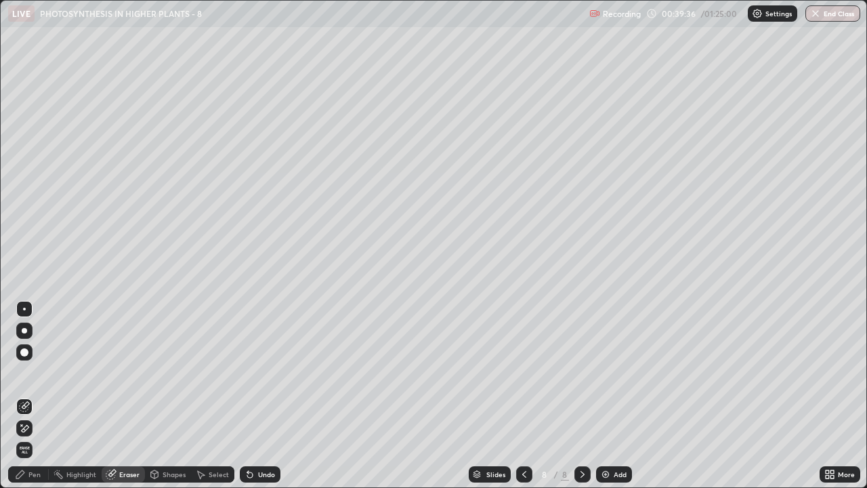
click at [30, 373] on div "Pen" at bounding box center [34, 474] width 12 height 7
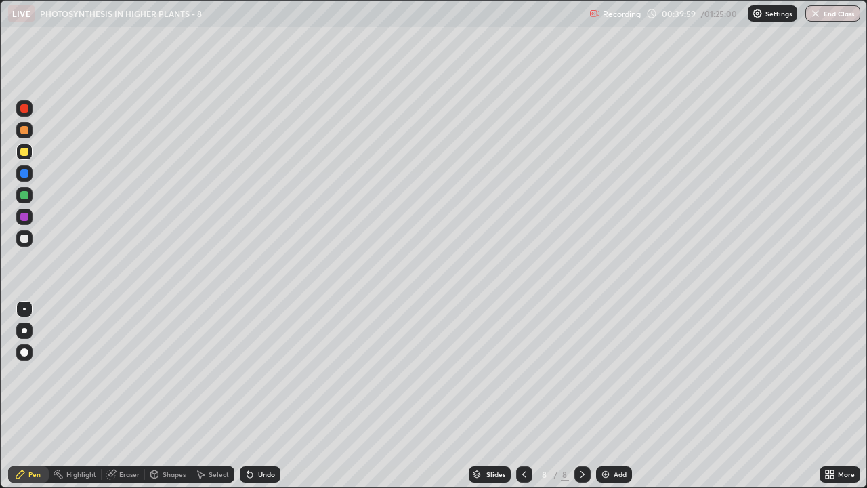
click at [24, 236] on div at bounding box center [24, 238] width 8 height 8
click at [247, 373] on icon at bounding box center [247, 471] width 1 height 1
click at [250, 373] on icon at bounding box center [250, 474] width 11 height 11
click at [250, 373] on icon at bounding box center [249, 474] width 5 height 5
click at [249, 373] on icon at bounding box center [249, 474] width 5 height 5
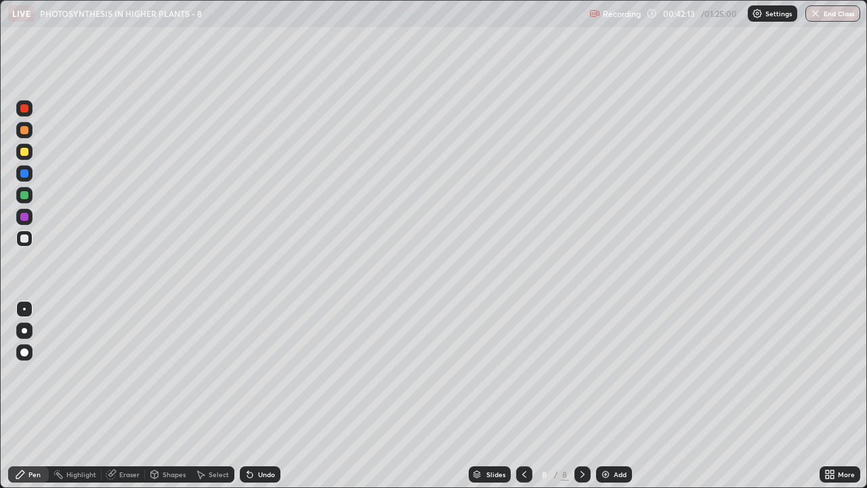
click at [248, 373] on icon at bounding box center [249, 474] width 5 height 5
click at [247, 373] on icon at bounding box center [249, 474] width 5 height 5
click at [22, 175] on div at bounding box center [24, 173] width 8 height 8
click at [24, 194] on div at bounding box center [24, 195] width 8 height 8
click at [607, 373] on img at bounding box center [605, 474] width 11 height 11
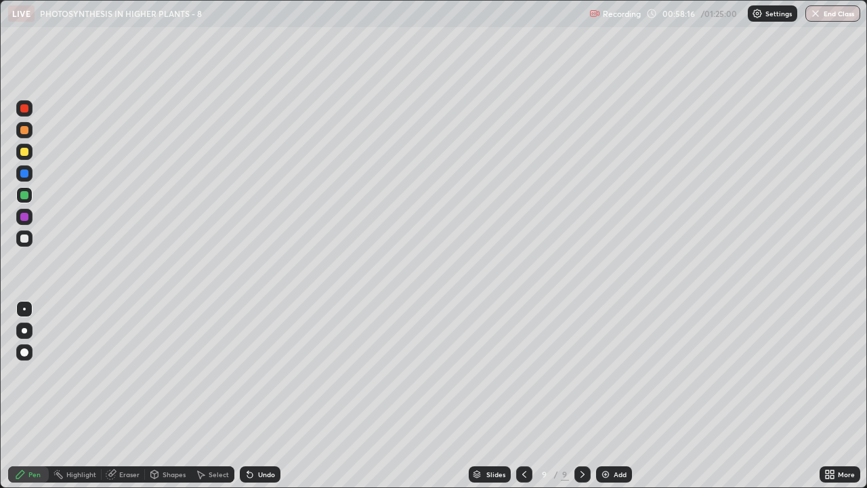
click at [522, 373] on icon at bounding box center [524, 474] width 11 height 11
click at [581, 373] on icon at bounding box center [582, 474] width 11 height 11
click at [523, 373] on icon at bounding box center [524, 474] width 11 height 11
click at [517, 373] on div at bounding box center [524, 474] width 16 height 16
click at [521, 373] on icon at bounding box center [524, 474] width 11 height 11
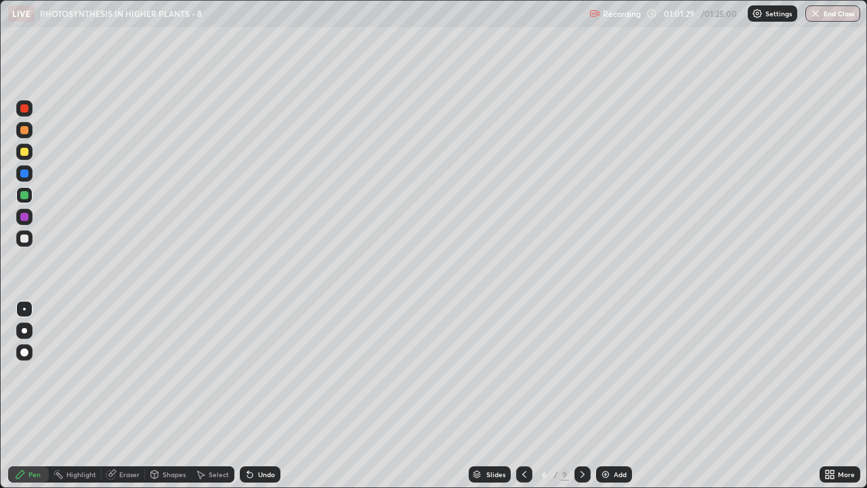
click at [523, 373] on icon at bounding box center [524, 474] width 11 height 11
click at [581, 373] on icon at bounding box center [582, 474] width 11 height 11
click at [579, 373] on icon at bounding box center [582, 474] width 11 height 11
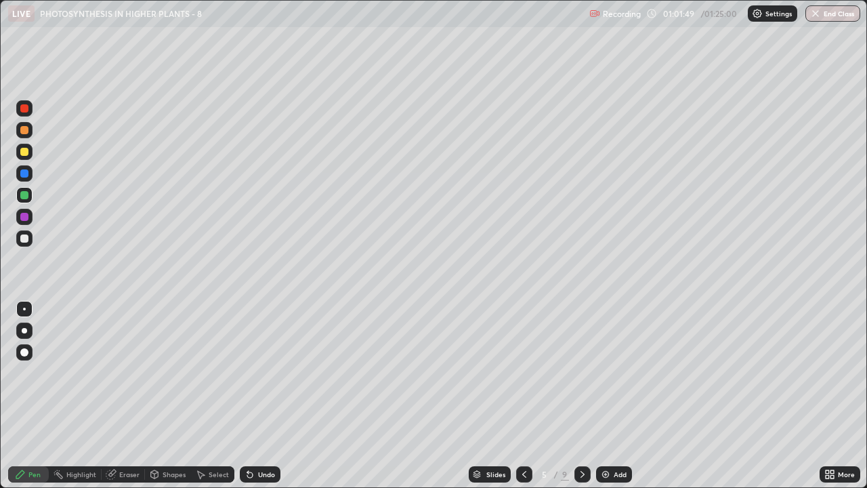
click at [581, 373] on icon at bounding box center [582, 474] width 11 height 11
click at [577, 373] on icon at bounding box center [582, 474] width 11 height 11
click at [826, 373] on div "More" at bounding box center [840, 474] width 41 height 27
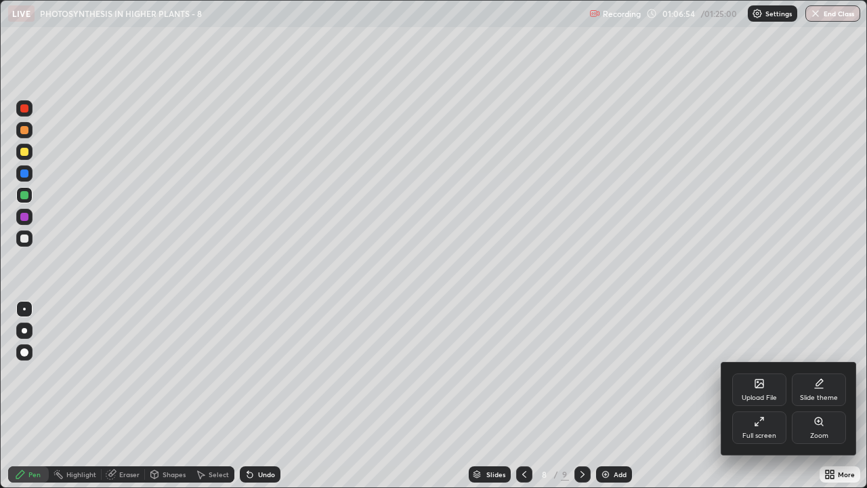
click at [126, 373] on div at bounding box center [433, 244] width 867 height 488
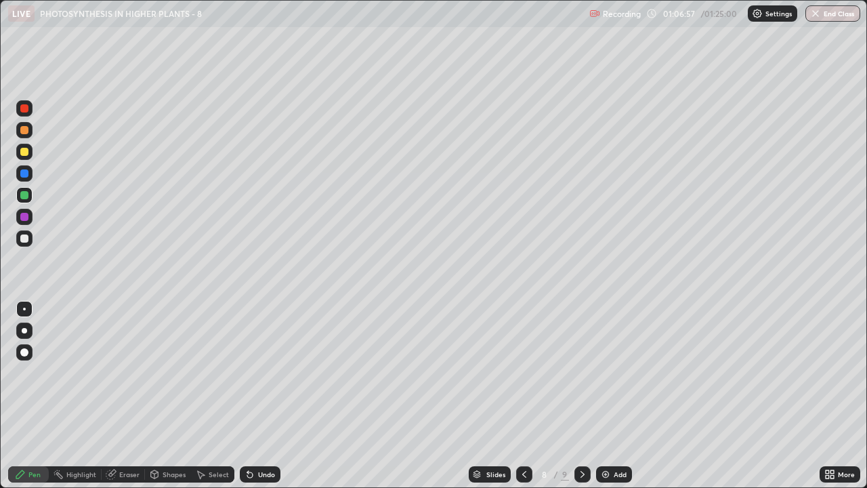
click at [119, 373] on div "Eraser" at bounding box center [129, 474] width 20 height 7
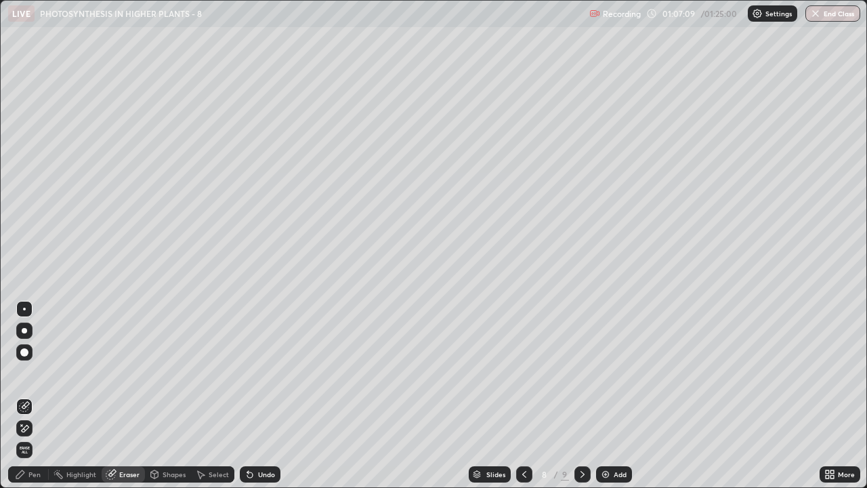
click at [24, 373] on icon at bounding box center [20, 474] width 8 height 8
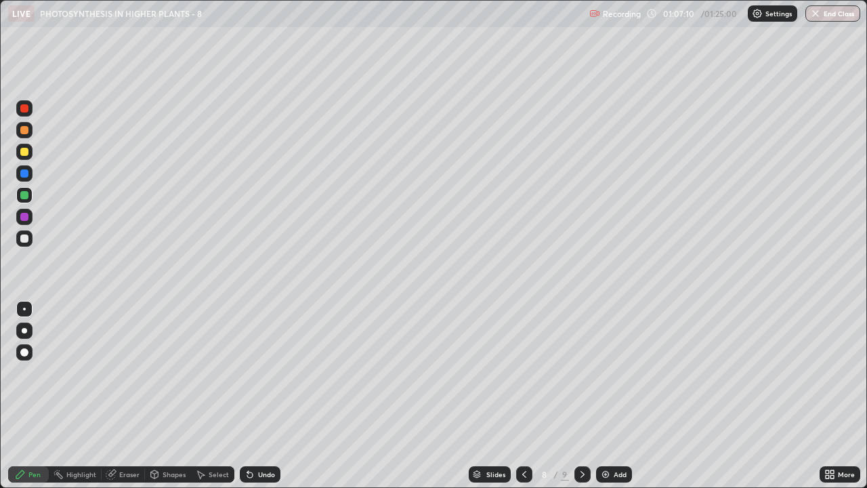
click at [24, 238] on div at bounding box center [24, 238] width 8 height 8
click at [831, 17] on button "End Class" at bounding box center [832, 13] width 55 height 16
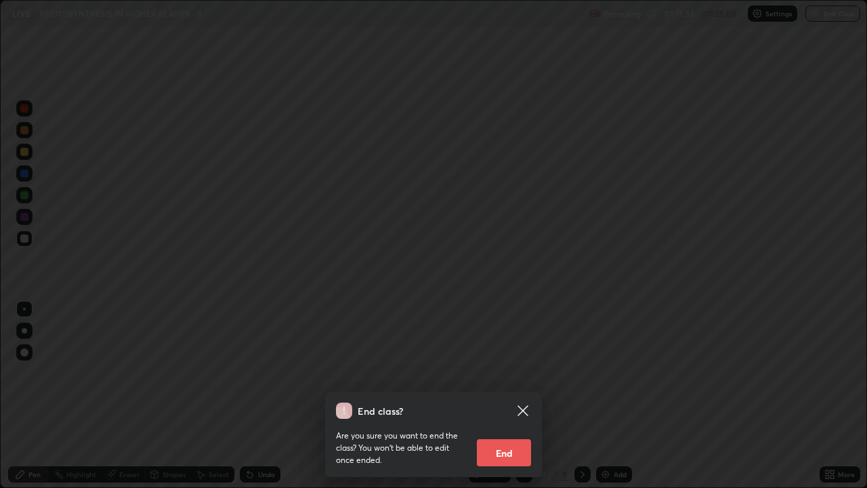
click at [511, 373] on button "End" at bounding box center [504, 452] width 54 height 27
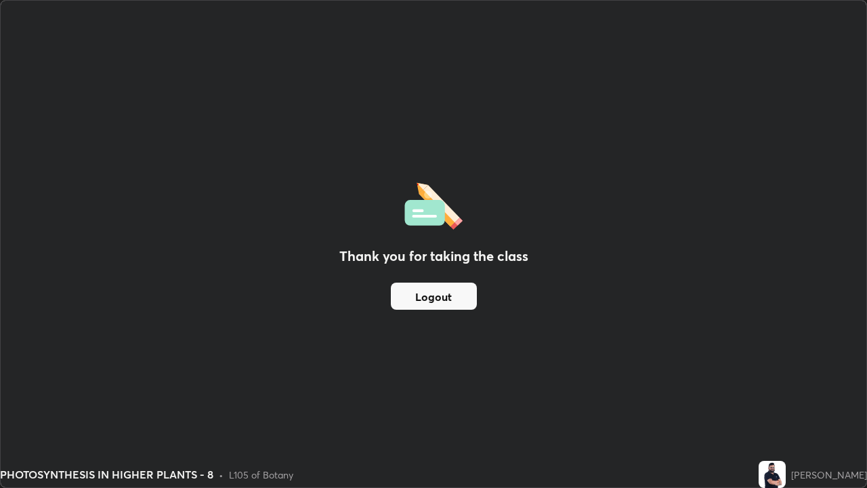
click at [425, 299] on button "Logout" at bounding box center [434, 295] width 86 height 27
